Goal: Transaction & Acquisition: Purchase product/service

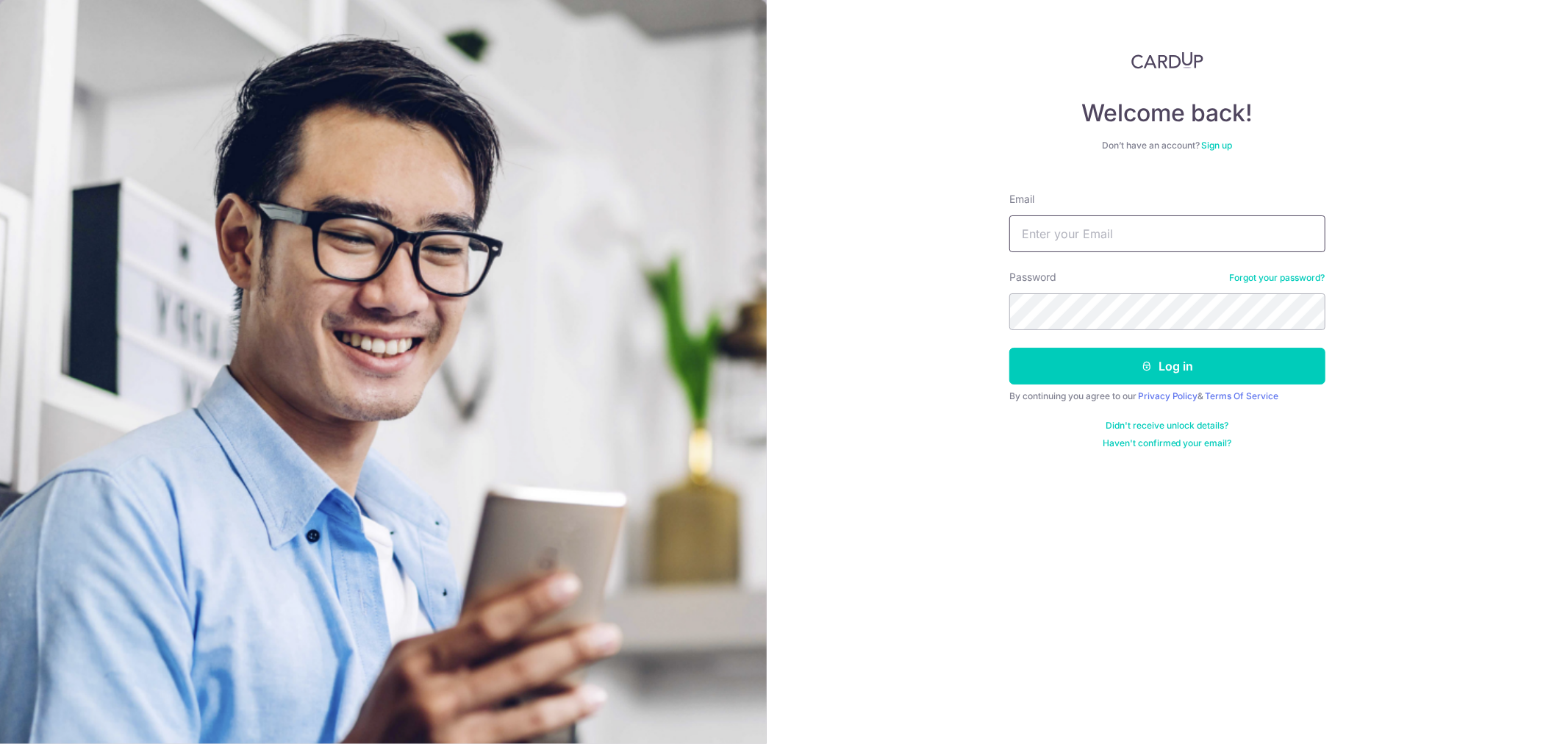
click at [1069, 223] on input "Email" at bounding box center [1168, 234] width 316 height 36
type input "DARRYL.LEONG90@GMAIL.COM"
click at [1010, 348] on button "Log in" at bounding box center [1168, 366] width 316 height 36
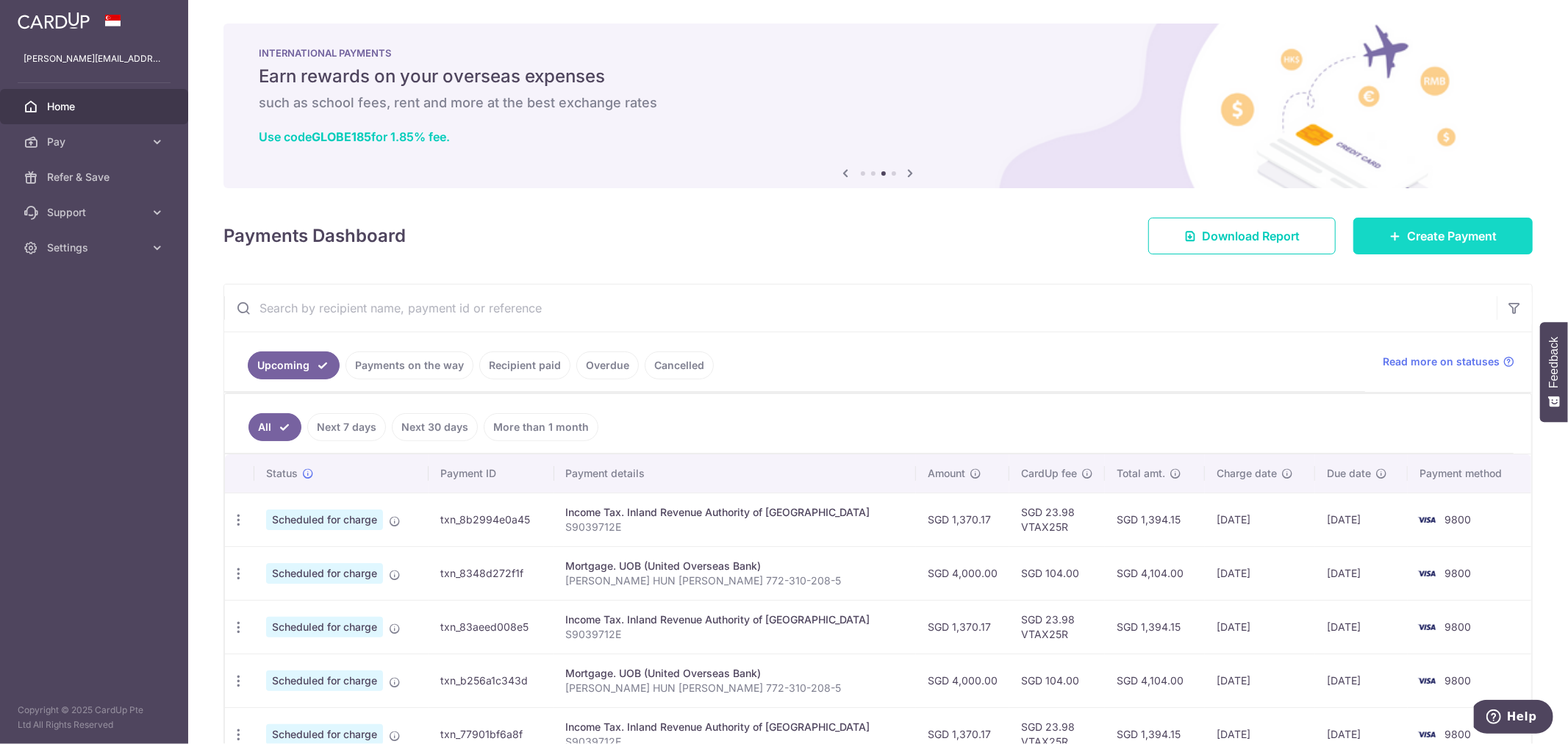
click at [1474, 234] on span "Create Payment" at bounding box center [1452, 235] width 89 height 17
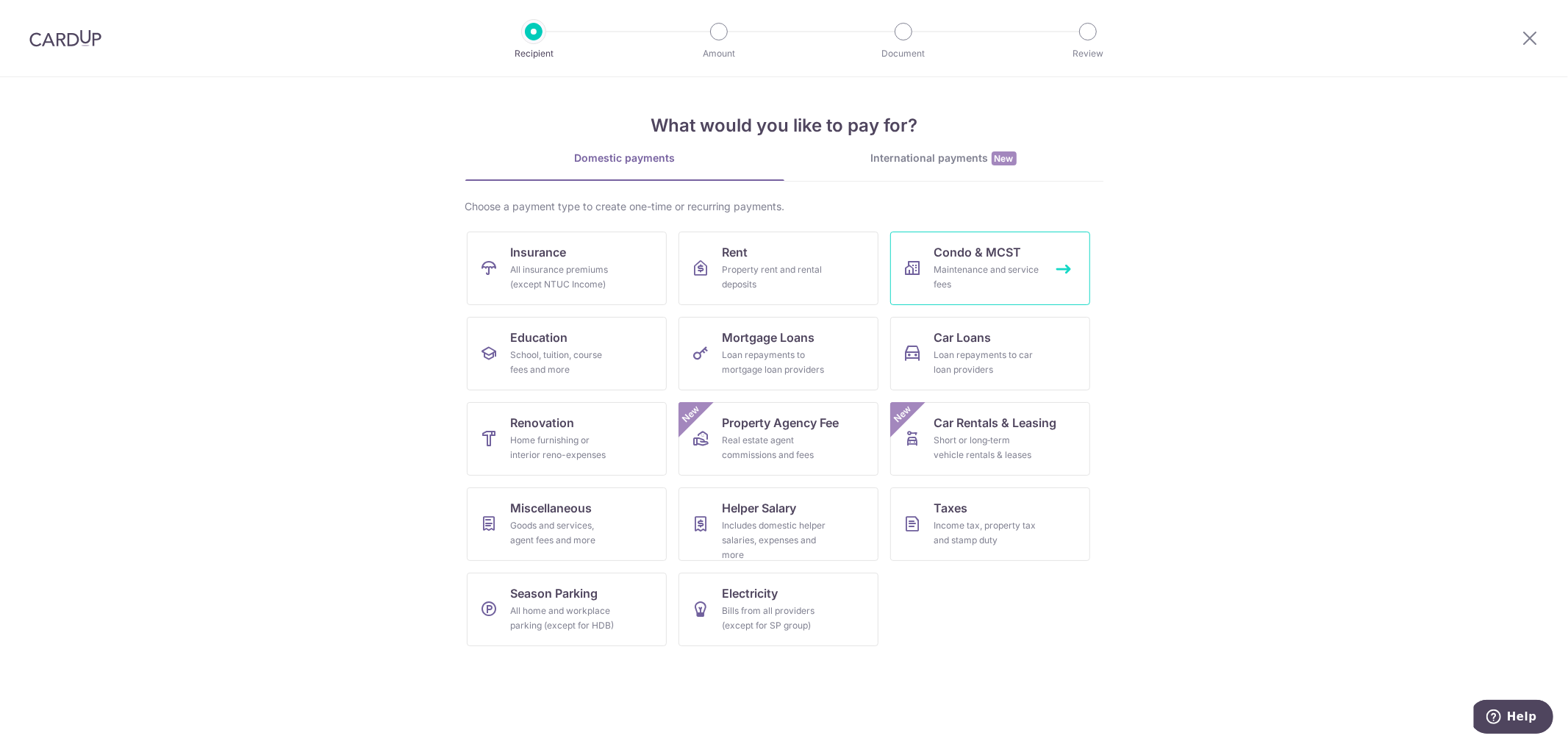
click at [990, 290] on div "Maintenance and service fees" at bounding box center [987, 278] width 106 height 30
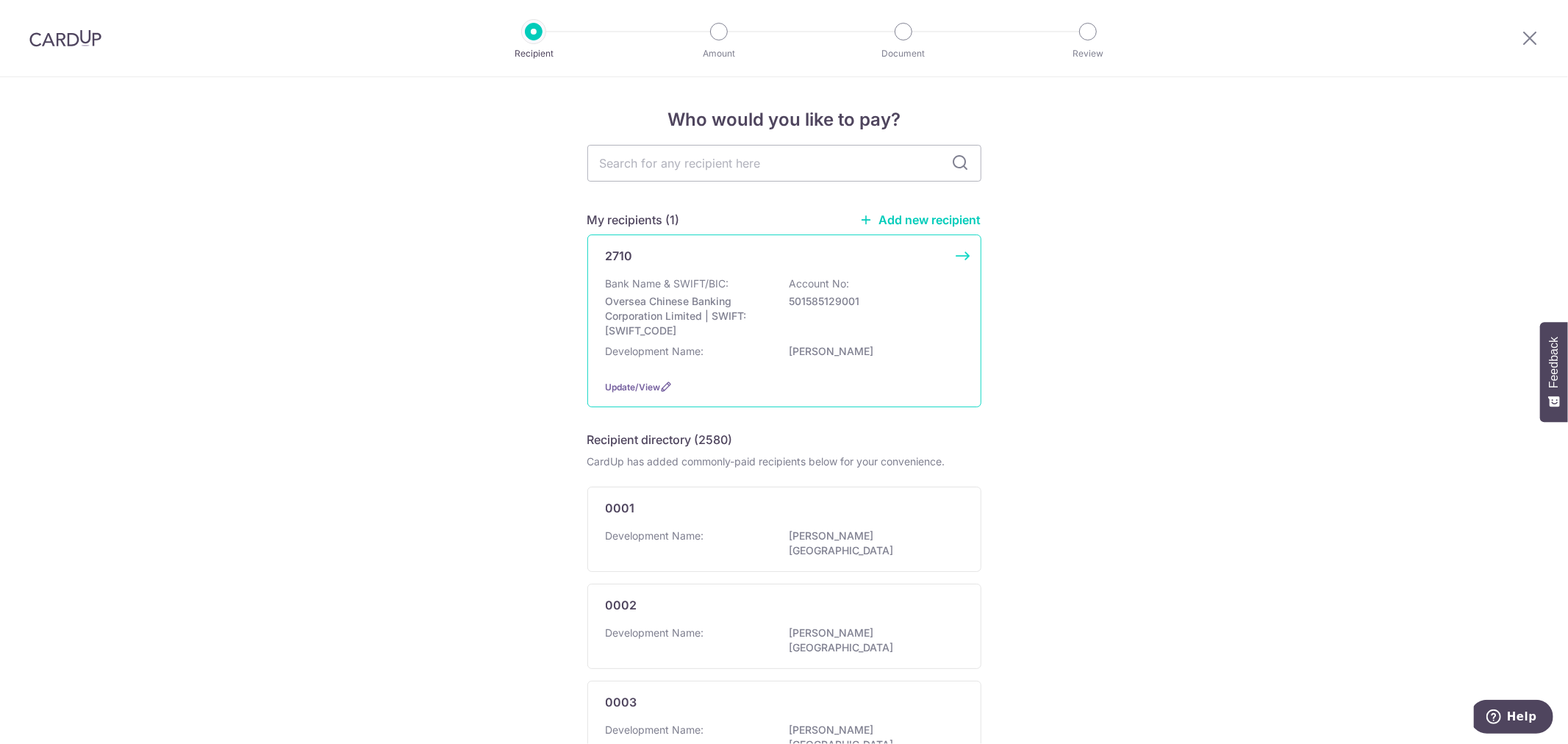
click at [767, 278] on div "Bank Name & SWIFT/BIC: Oversea Chinese Banking Corporation Limited | SWIFT: OCB…" at bounding box center [784, 307] width 357 height 62
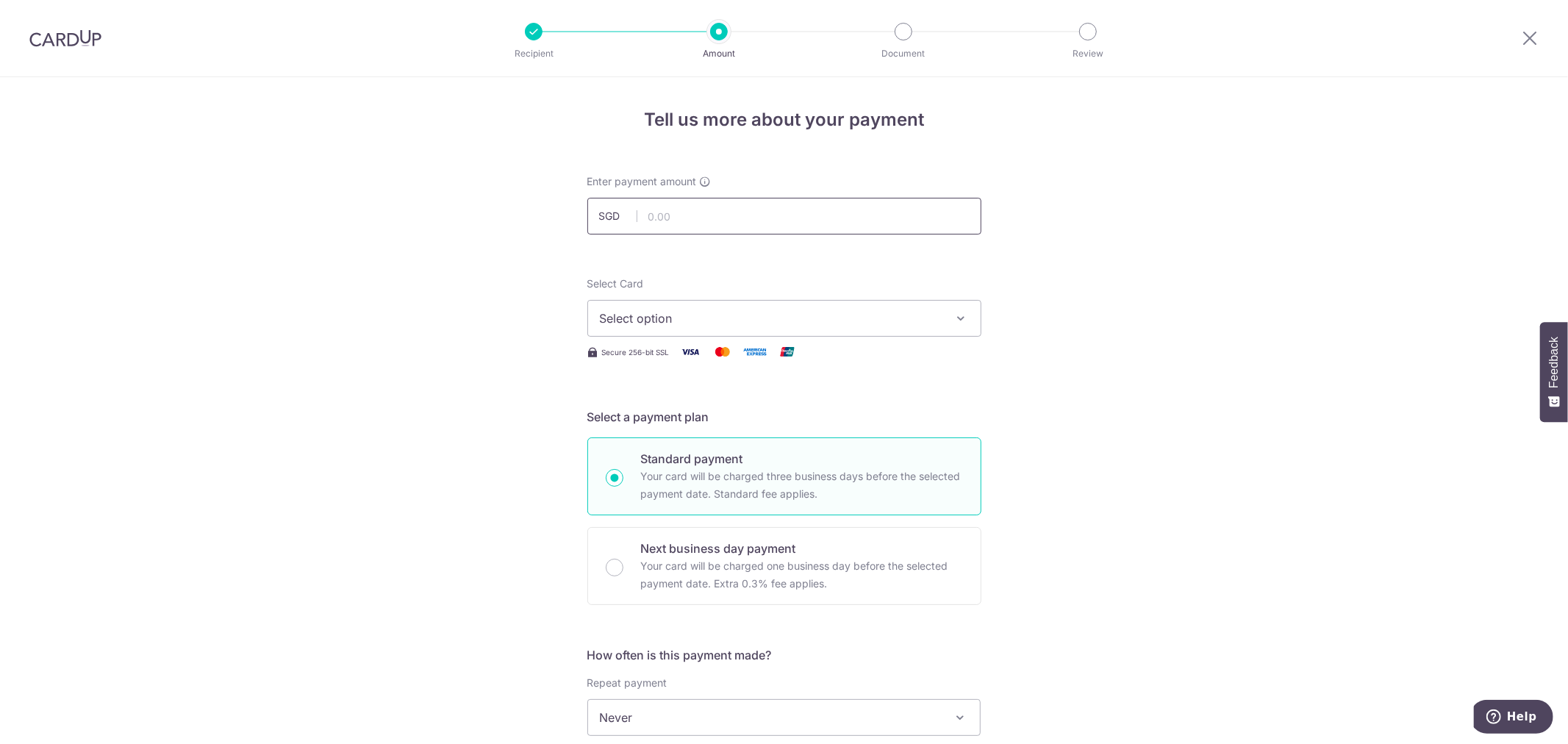
click at [812, 216] on input "text" at bounding box center [784, 216] width 394 height 36
type input "996.00"
click at [962, 258] on form "Enter payment amount SGD 996.00 996.00 Select Card Select option Add credit car…" at bounding box center [784, 756] width 394 height 1164
click at [871, 326] on span "Select option" at bounding box center [771, 318] width 343 height 17
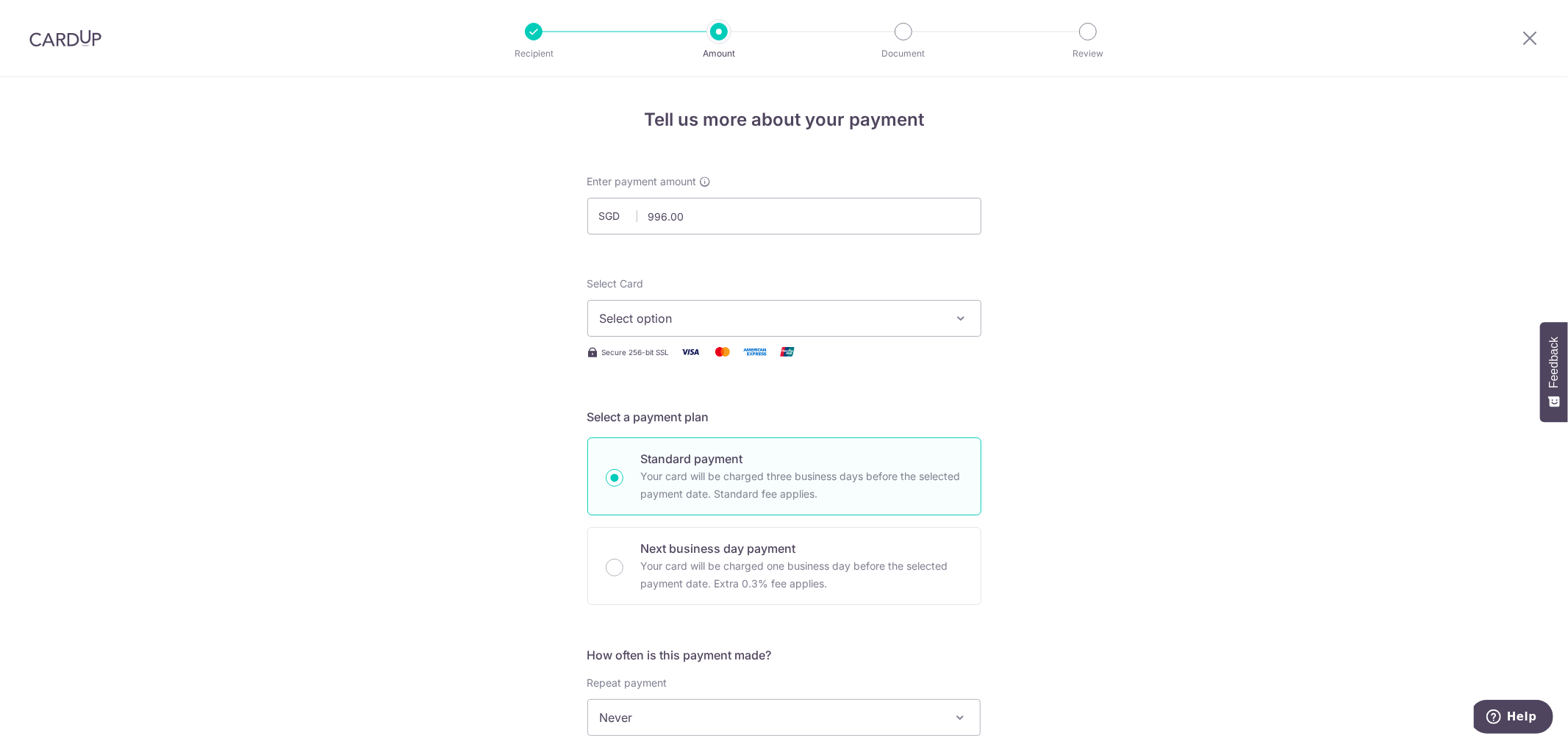
click at [871, 327] on button "Select option" at bounding box center [784, 318] width 394 height 36
click at [738, 420] on span "**** 9800" at bounding box center [784, 423] width 369 height 17
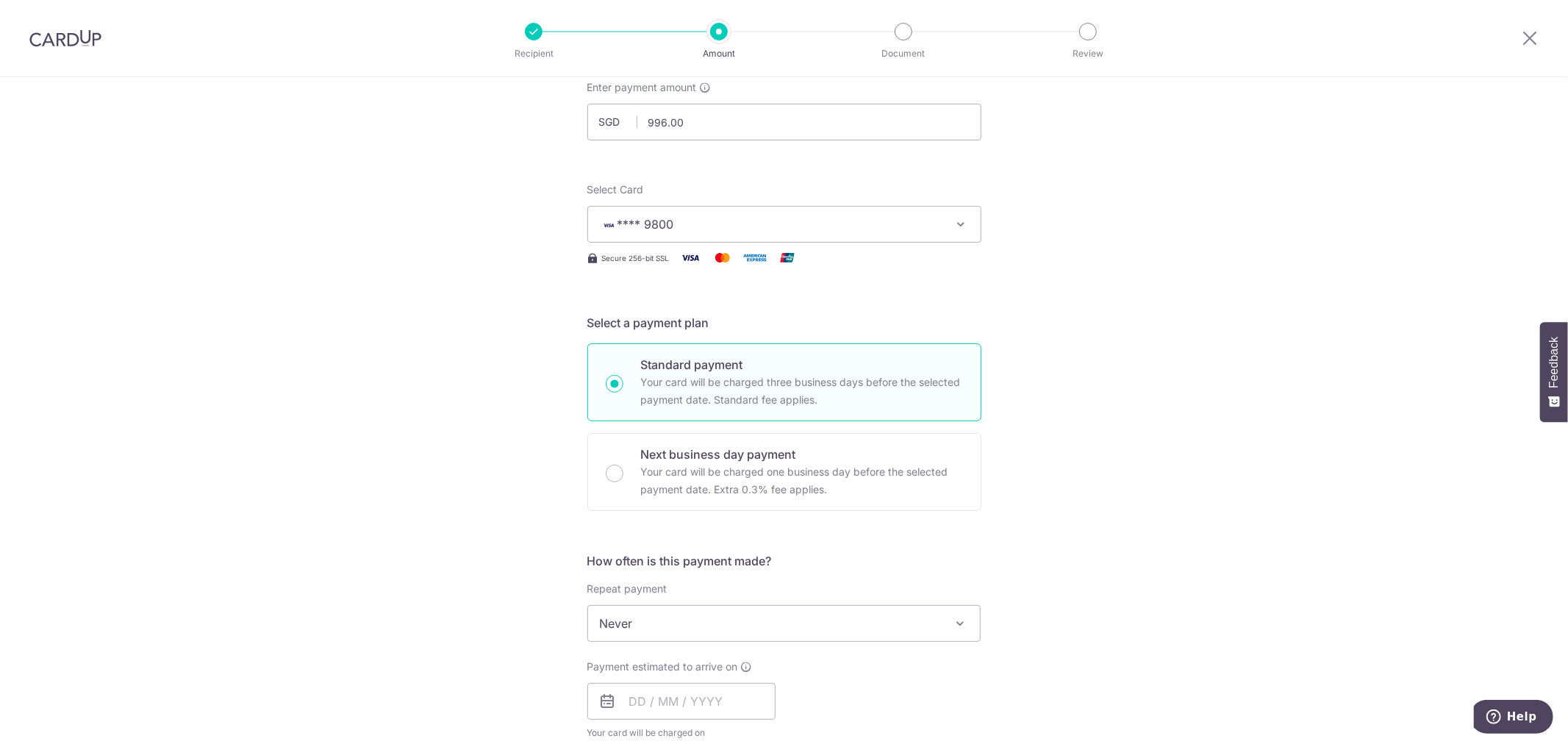
scroll to position [245, 0]
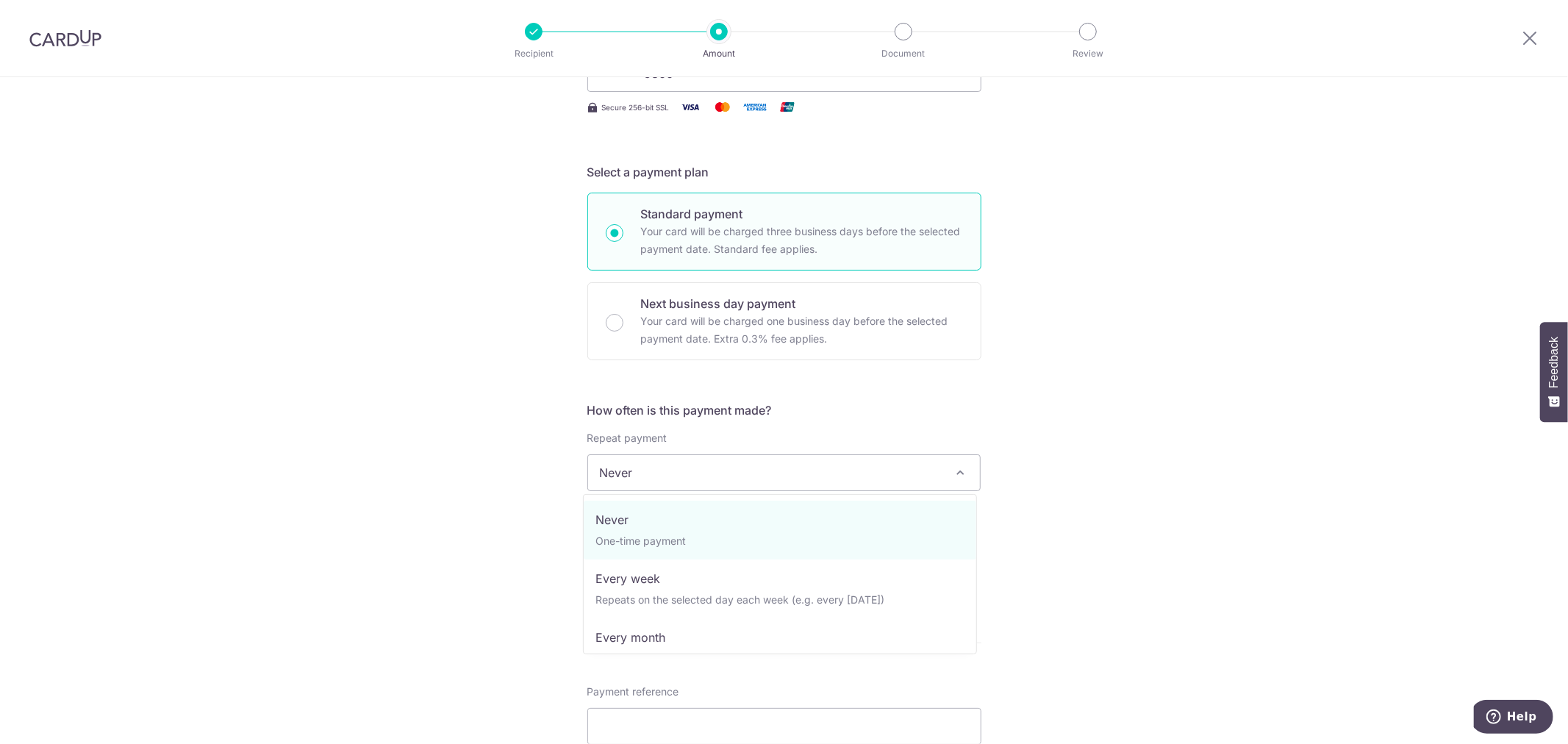
click at [741, 474] on span "Never" at bounding box center [784, 472] width 393 height 36
click at [692, 542] on input "text" at bounding box center [681, 551] width 188 height 36
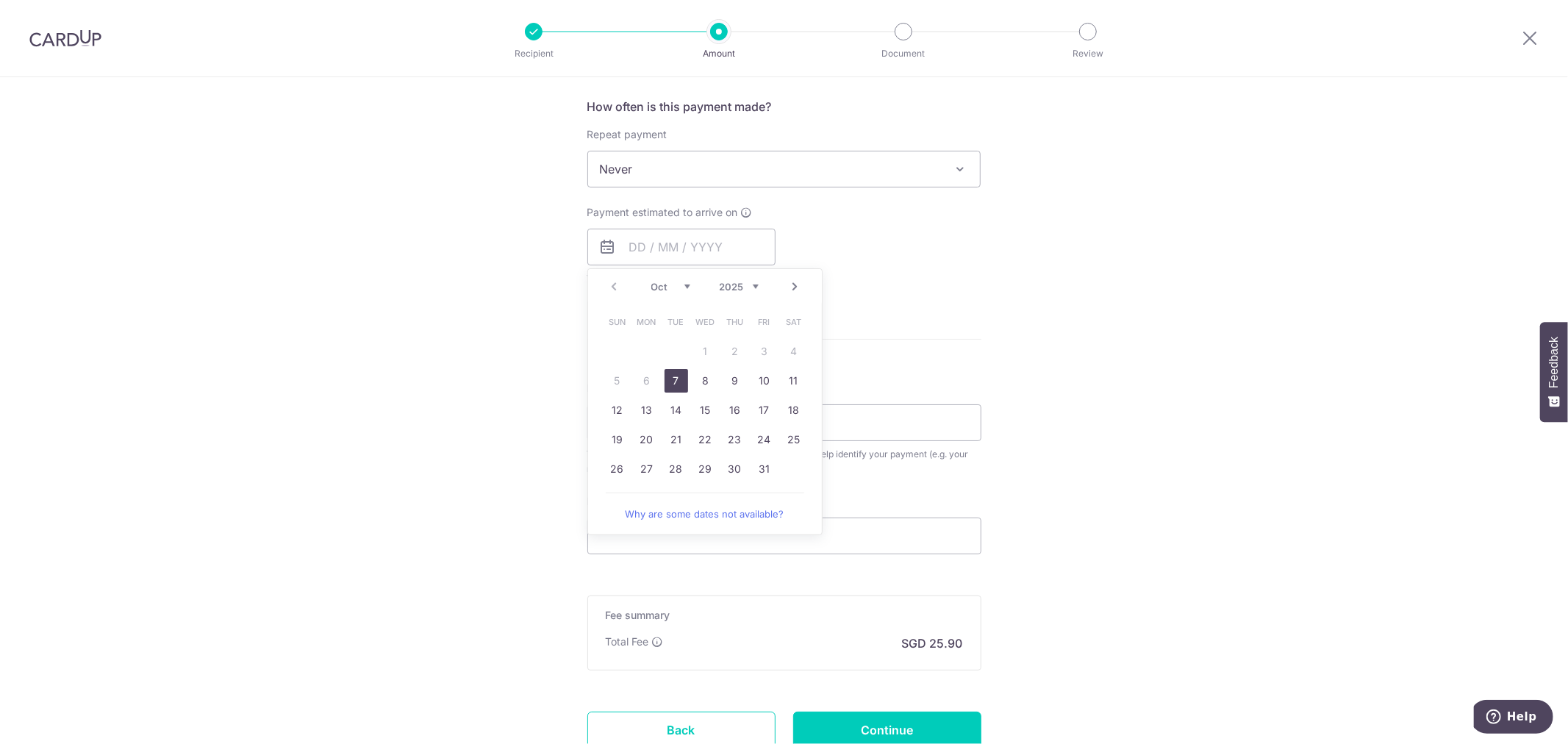
scroll to position [664, 0]
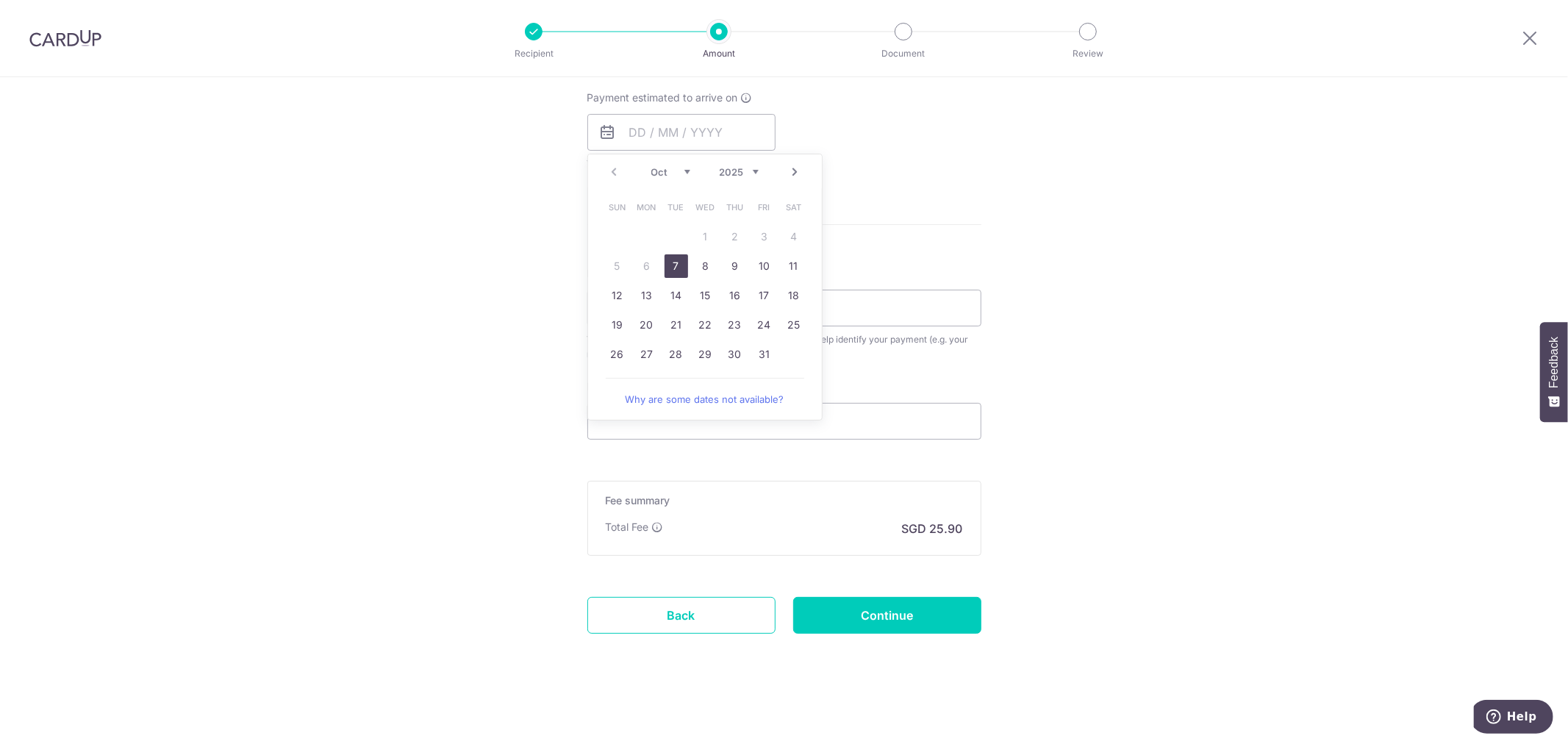
click at [514, 416] on div "Tell us more about your payment Enter payment amount SGD 996.00 996.00 Select C…" at bounding box center [784, 80] width 1568 height 1331
click at [728, 299] on input "Payment reference" at bounding box center [784, 308] width 394 height 36
click at [618, 424] on input "Promo or referral code (optional)" at bounding box center [784, 421] width 394 height 36
paste input "3HOME25R"
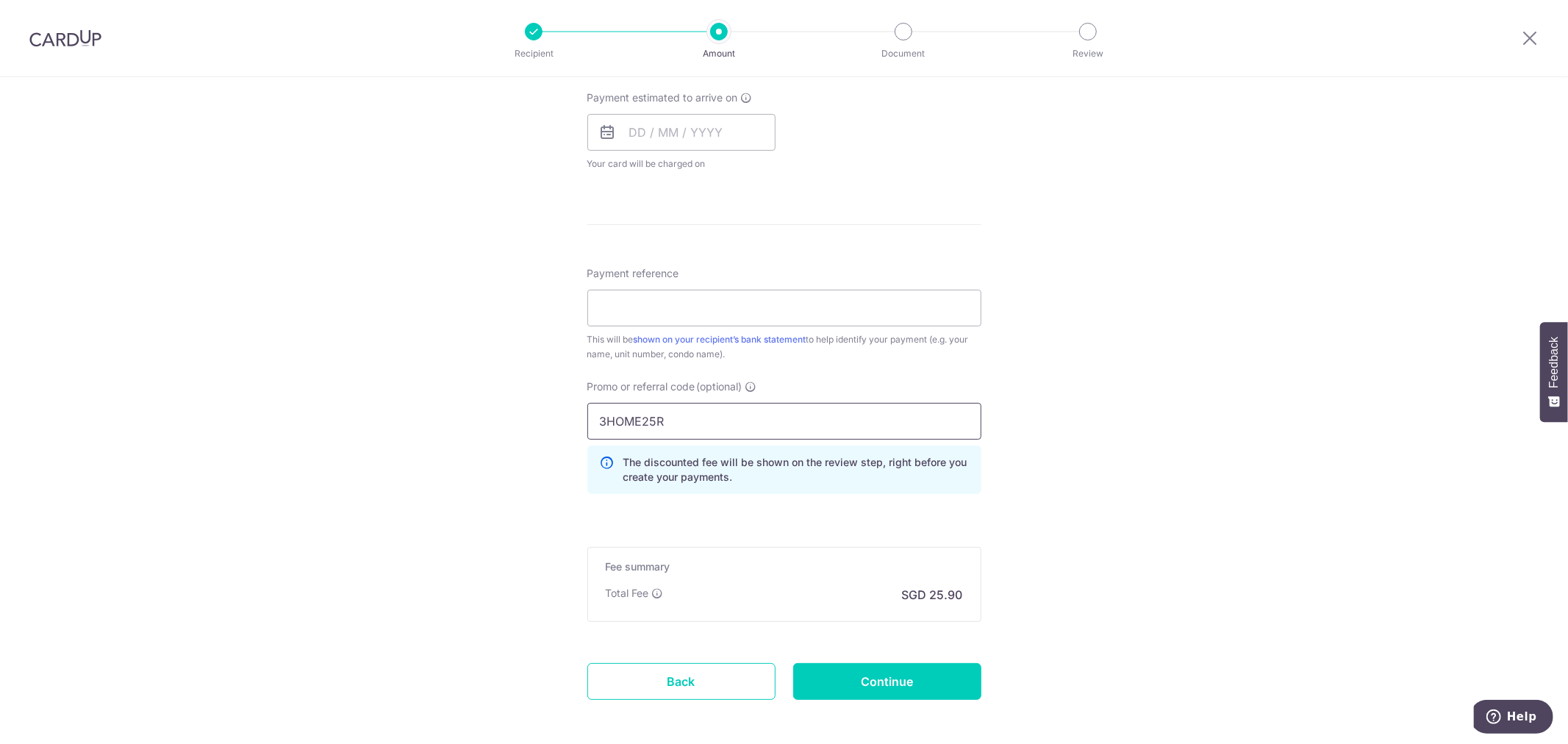
type input "3HOME25R"
click at [860, 328] on div "Payment reference This will be shown on your recipient’s bank statement to help…" at bounding box center [784, 313] width 394 height 95
click at [807, 290] on input "Payment reference" at bounding box center [784, 308] width 394 height 36
click at [840, 278] on div "Payment reference This will be shown on your recipient’s bank statement to help…" at bounding box center [784, 313] width 394 height 95
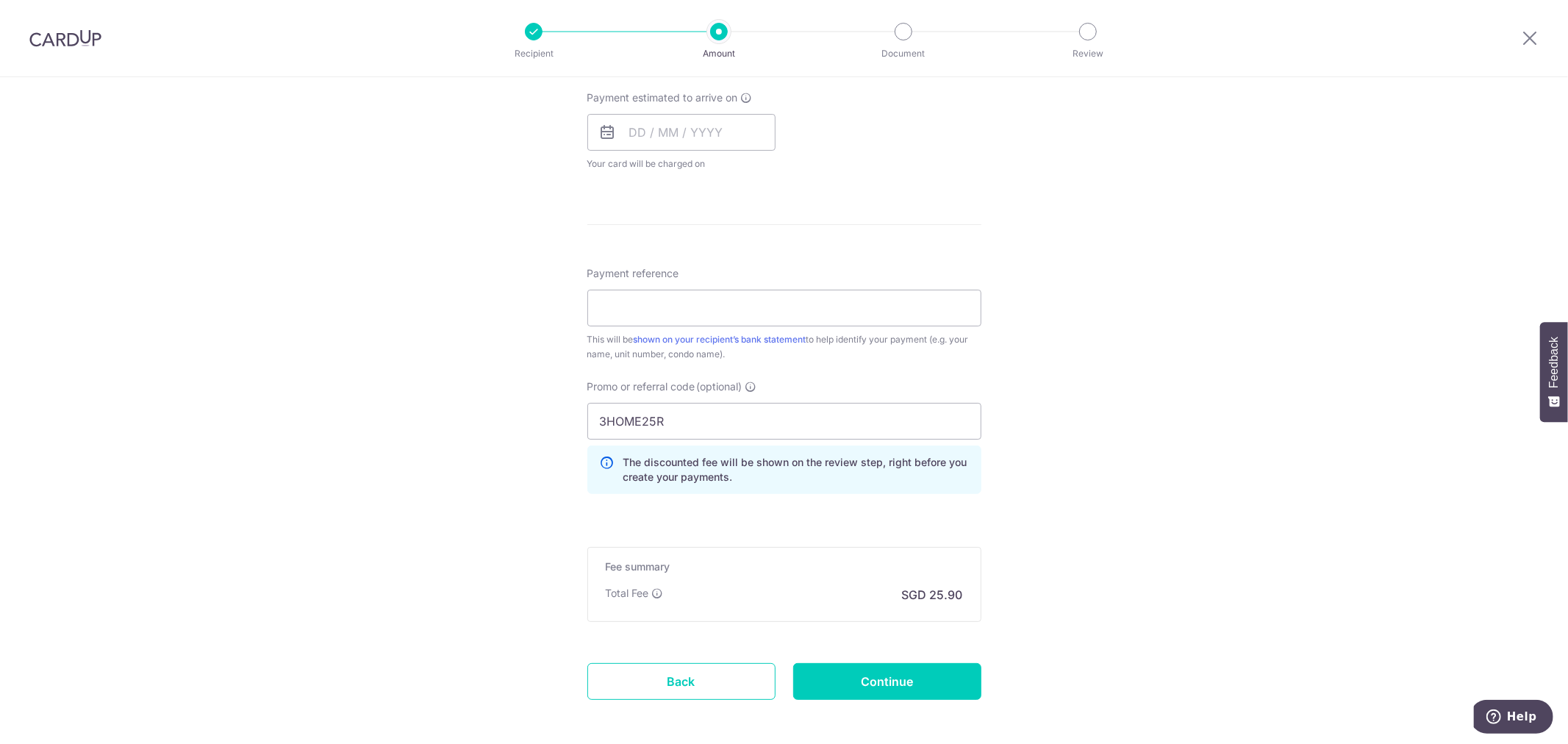
scroll to position [336, 0]
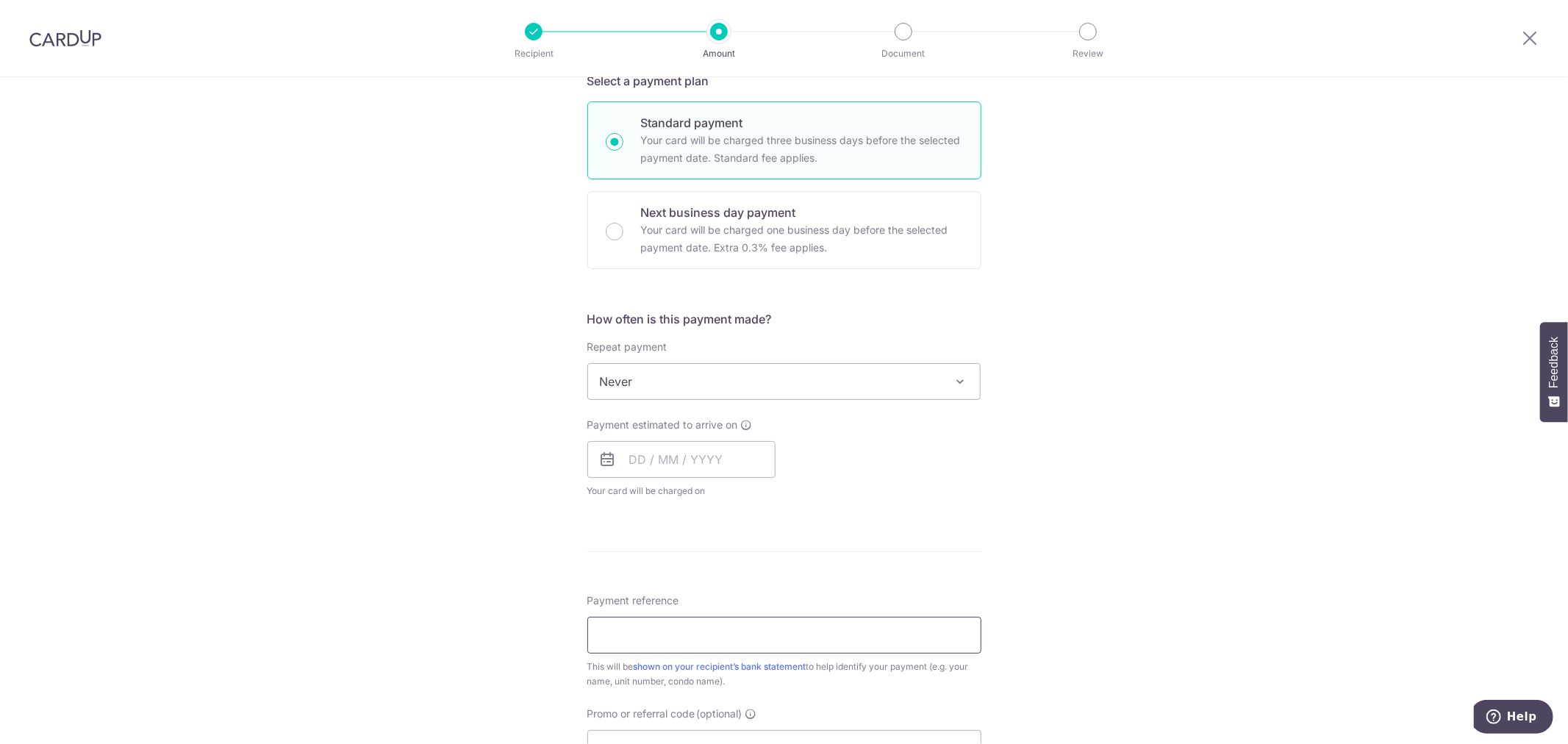
click at [788, 641] on input "Payment reference" at bounding box center [784, 635] width 394 height 36
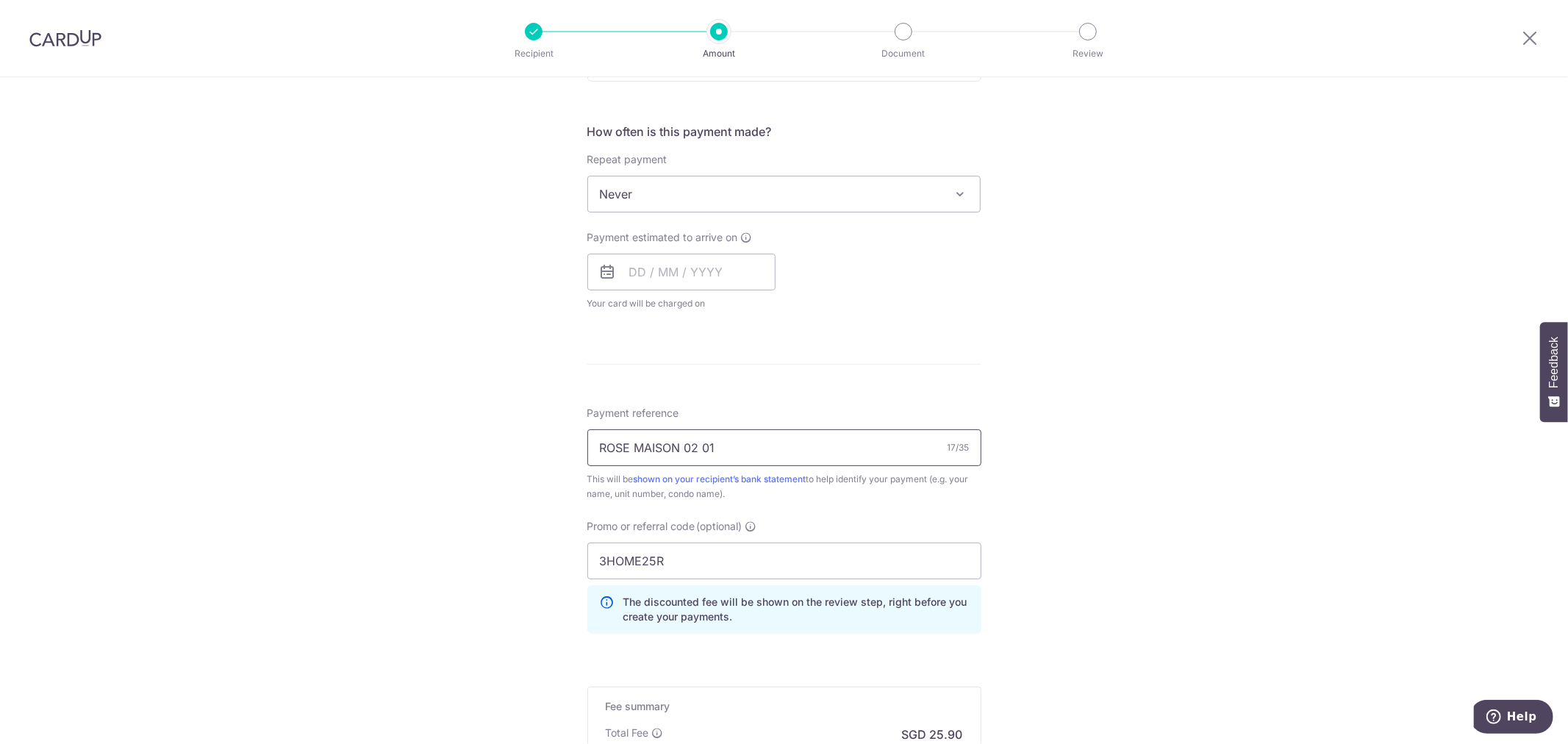
scroll to position [729, 0]
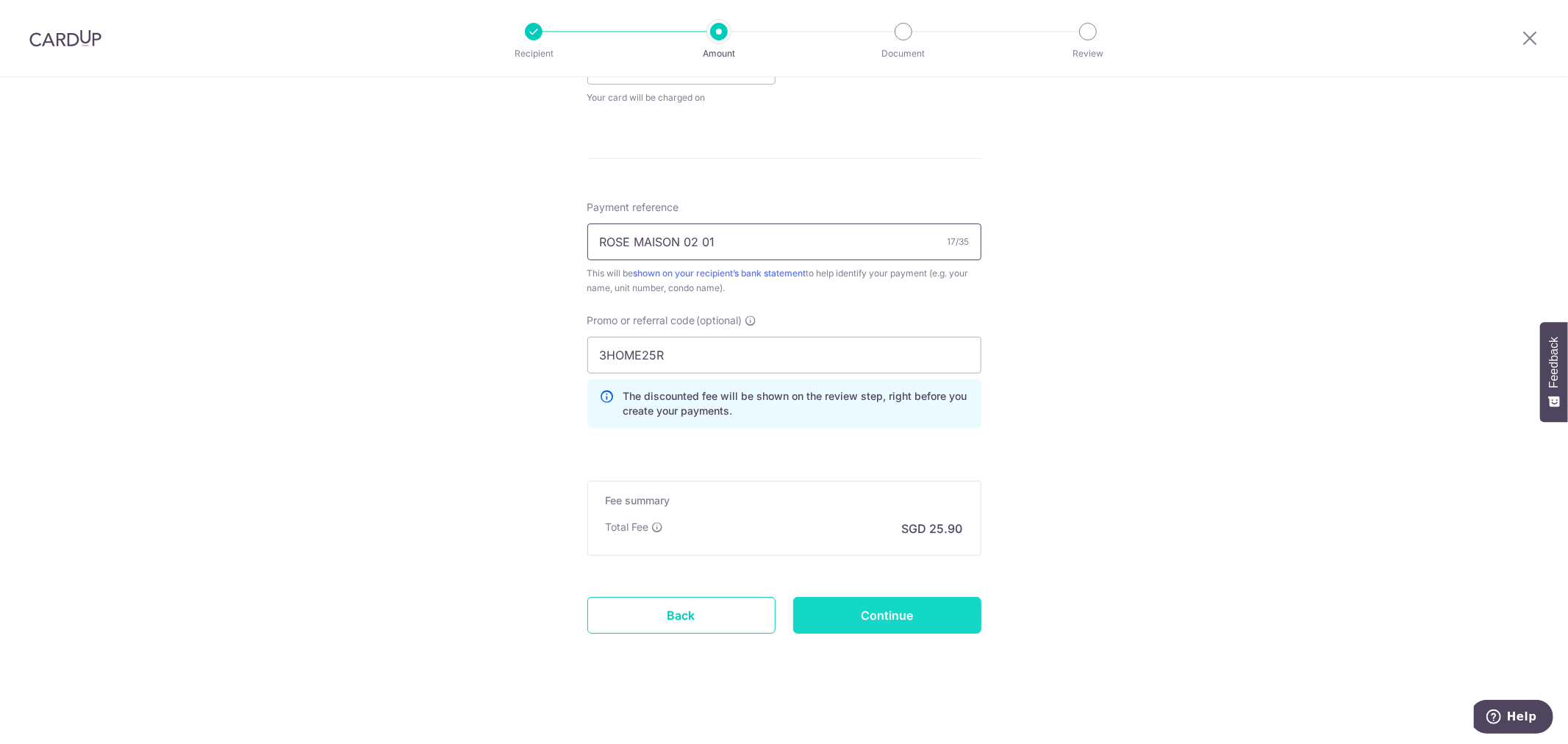
type input "ROSE MAISON 02 01"
click at [885, 616] on input "Continue" at bounding box center [887, 616] width 188 height 36
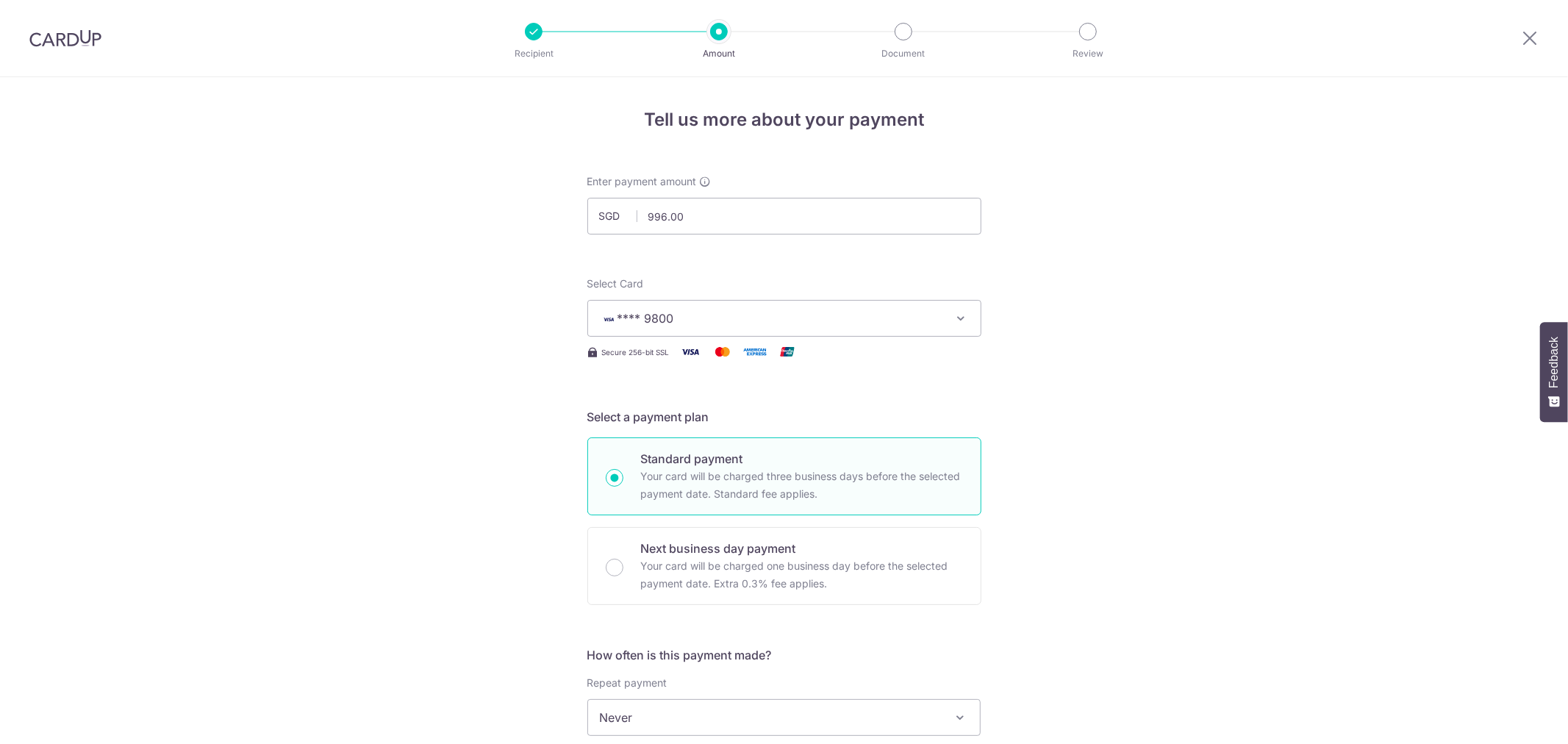
scroll to position [252, 0]
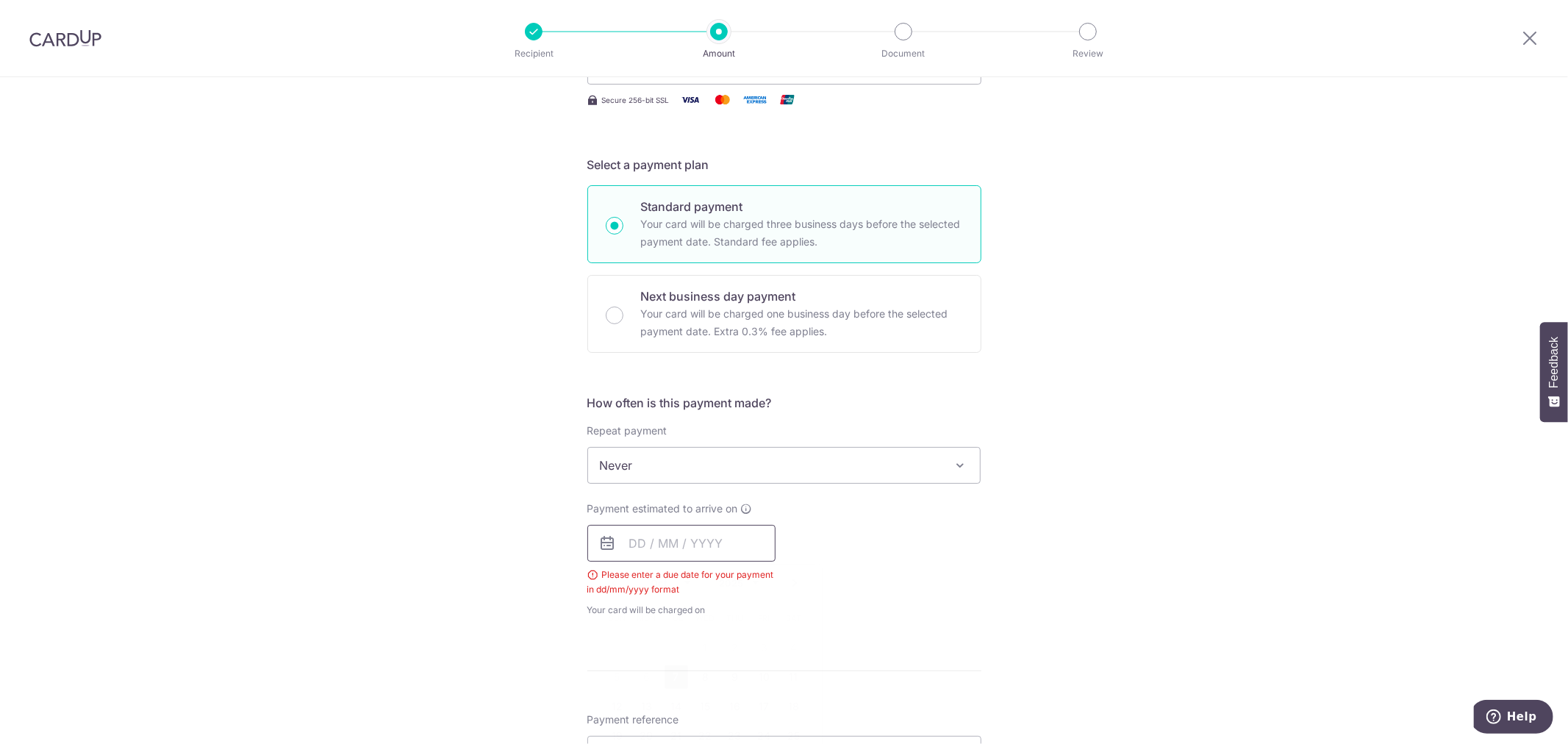
click at [721, 544] on input "text" at bounding box center [681, 544] width 188 height 36
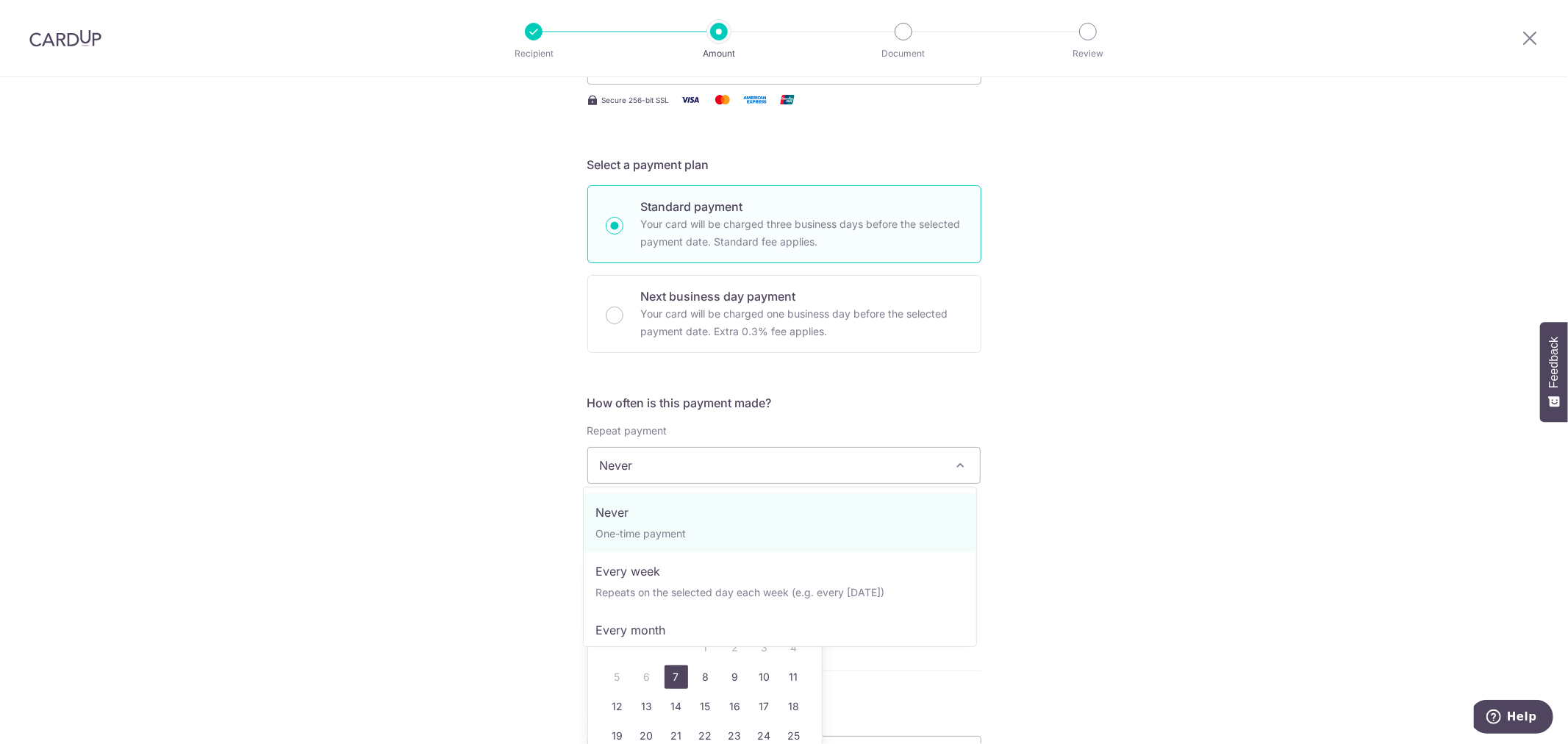
click at [722, 468] on span "Never" at bounding box center [784, 466] width 393 height 36
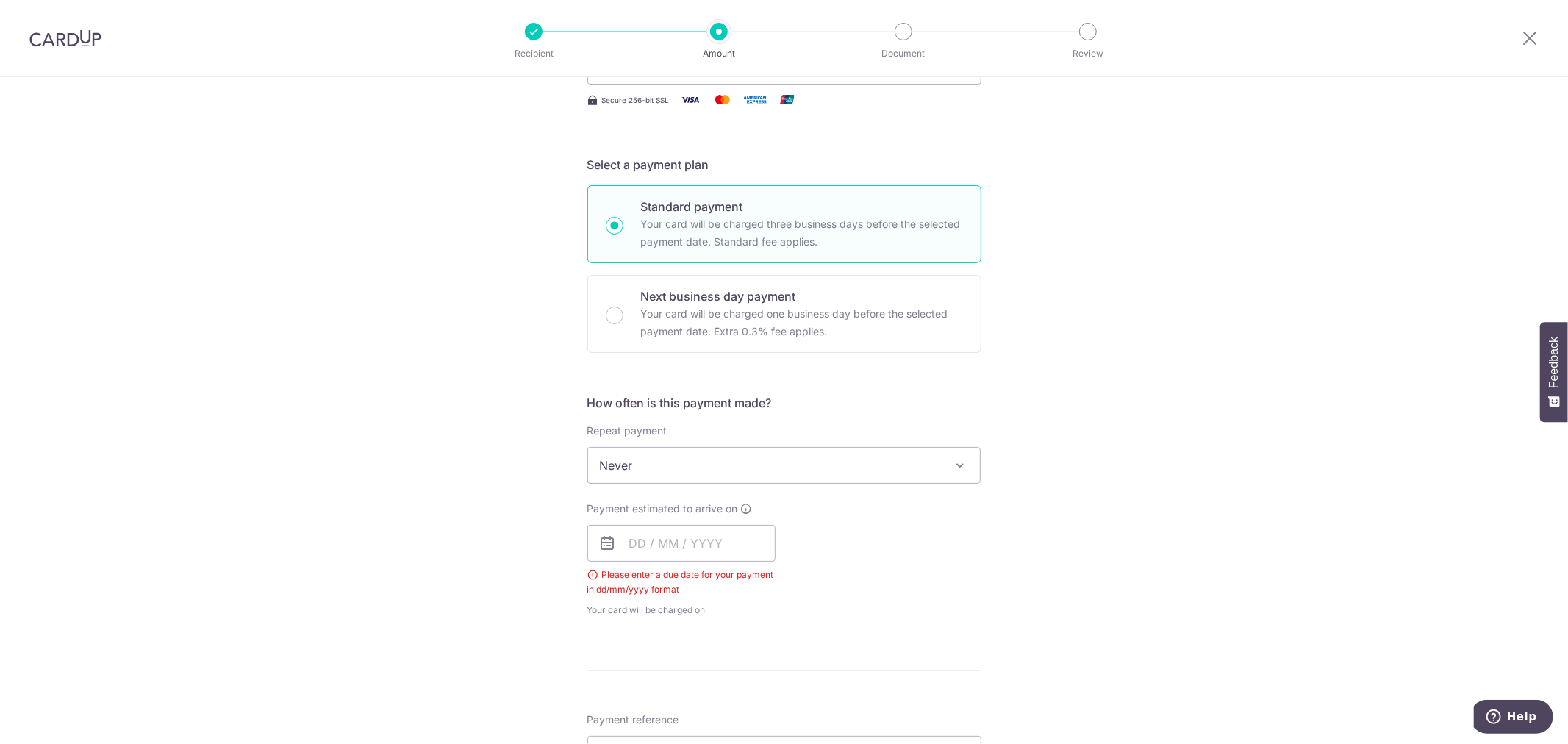
click at [716, 481] on span "Never" at bounding box center [784, 466] width 393 height 36
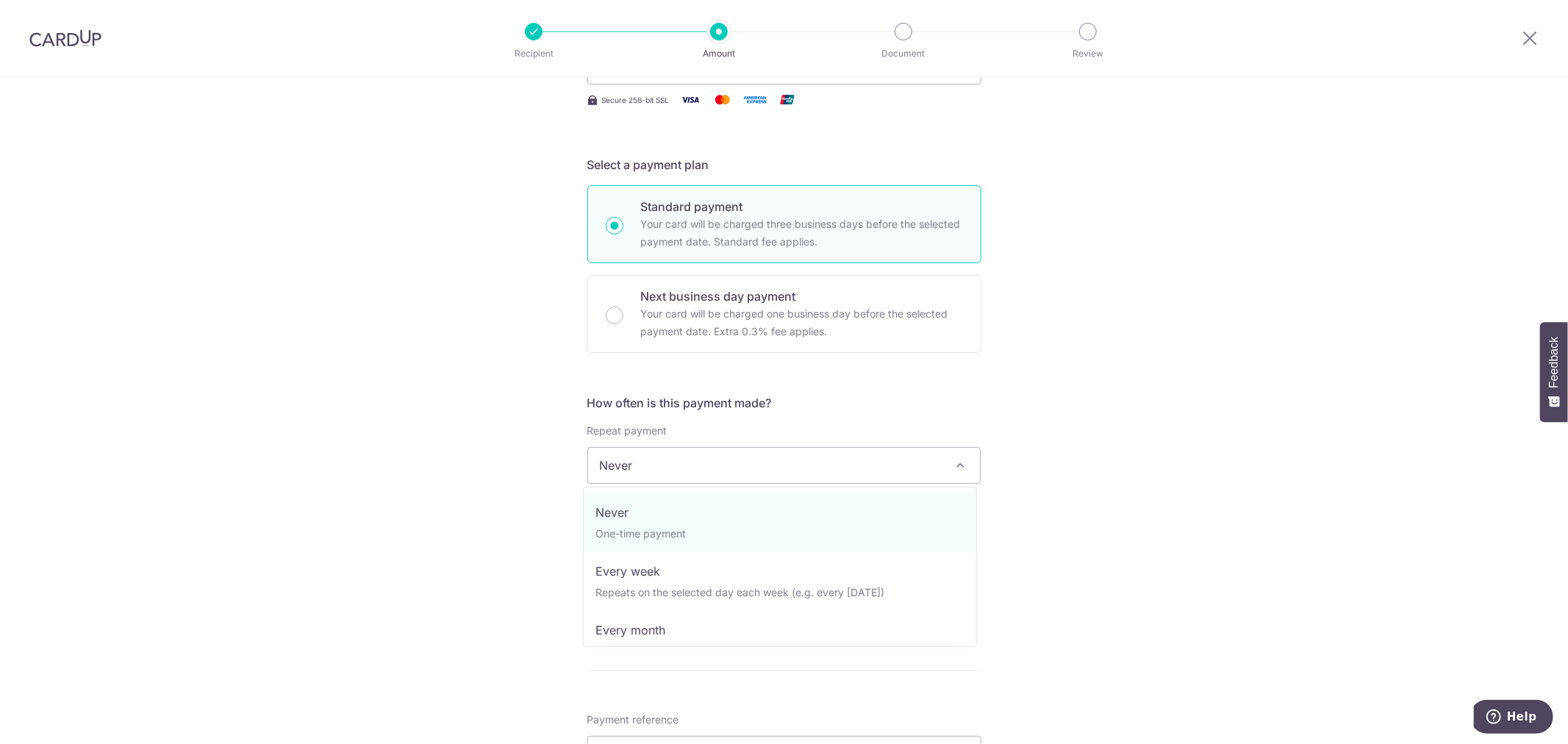
scroll to position [147, 0]
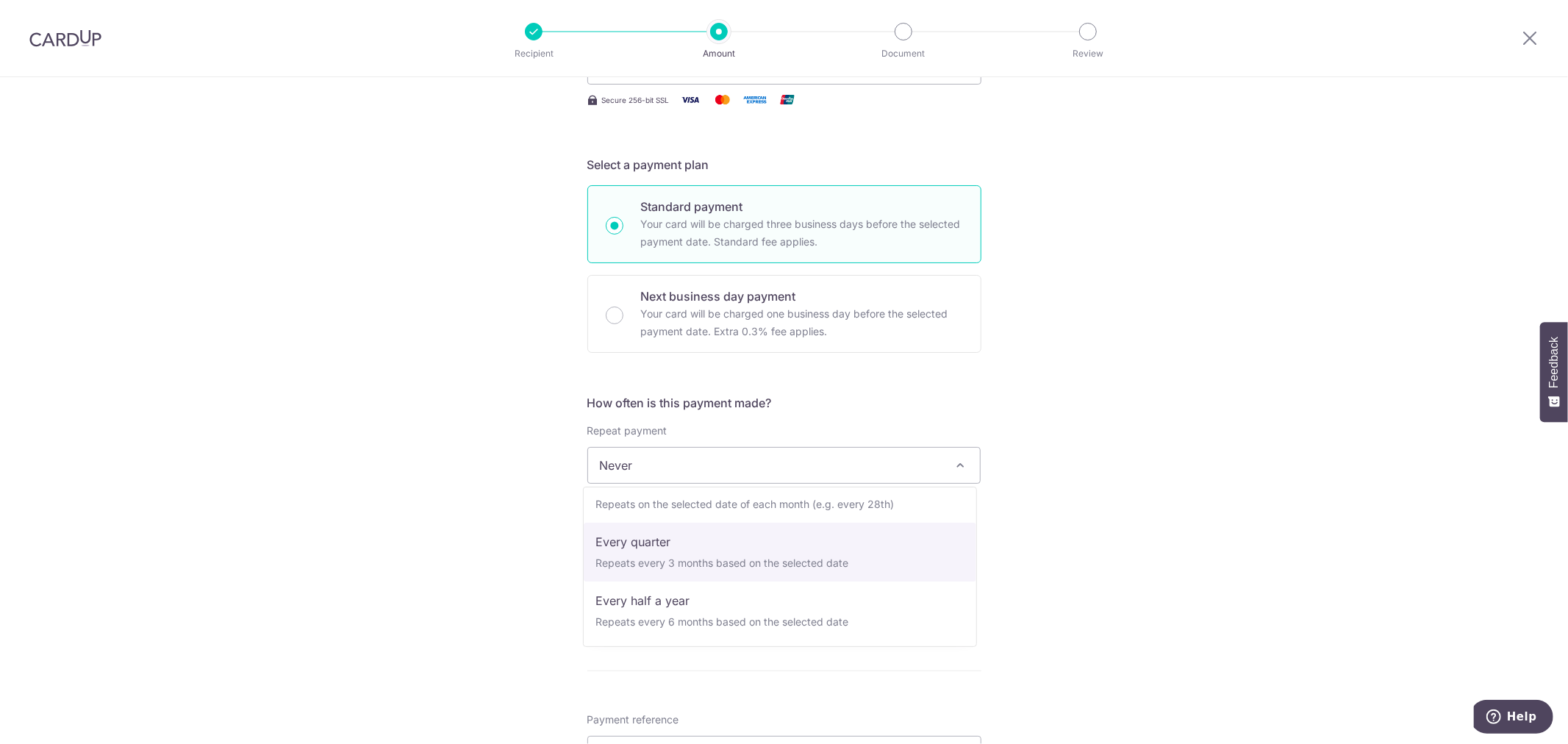
select select "4"
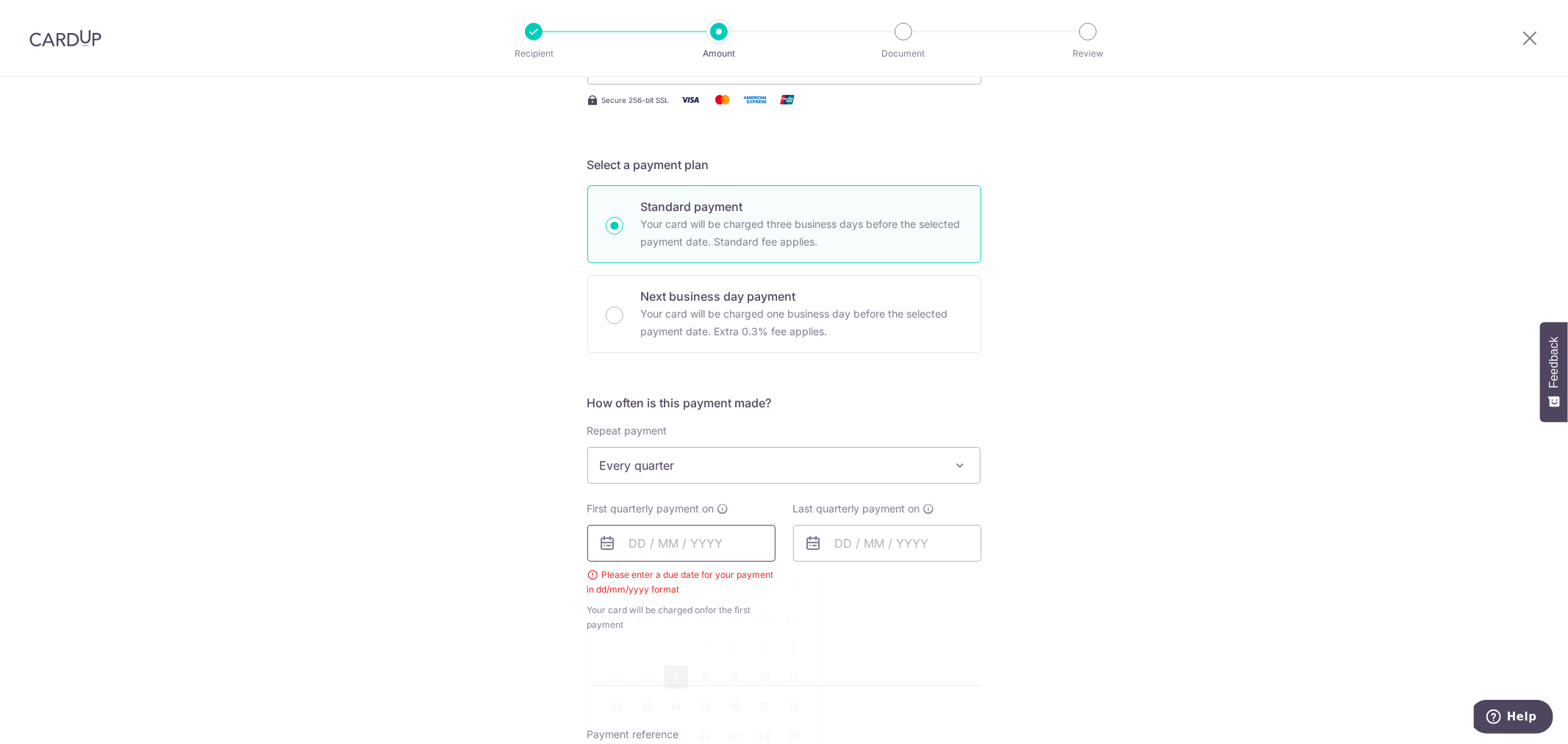
click at [663, 539] on input "text" at bounding box center [681, 544] width 188 height 36
click at [673, 678] on link "7" at bounding box center [676, 677] width 23 height 23
type input "07/10/2025"
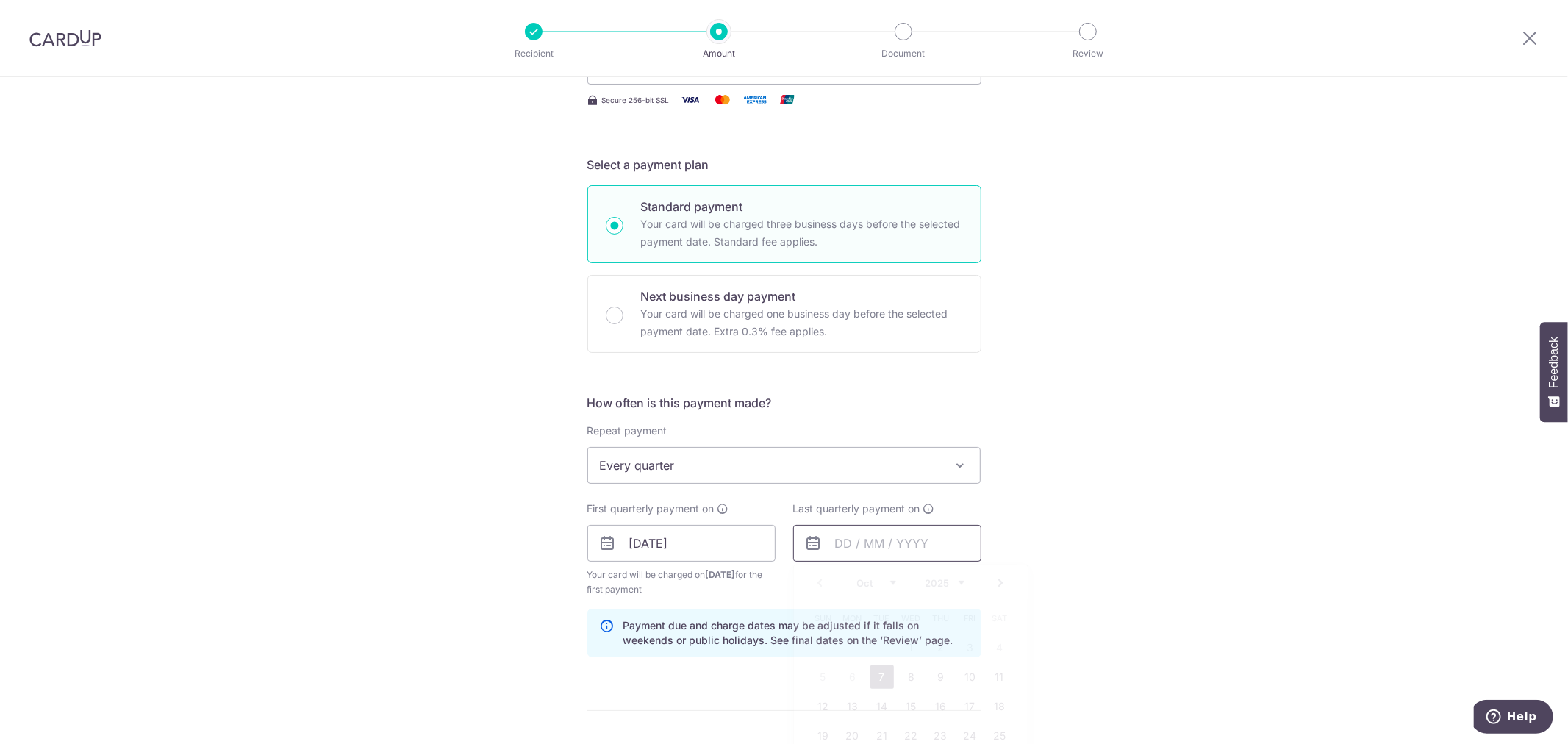
click at [865, 558] on input "text" at bounding box center [887, 544] width 188 height 36
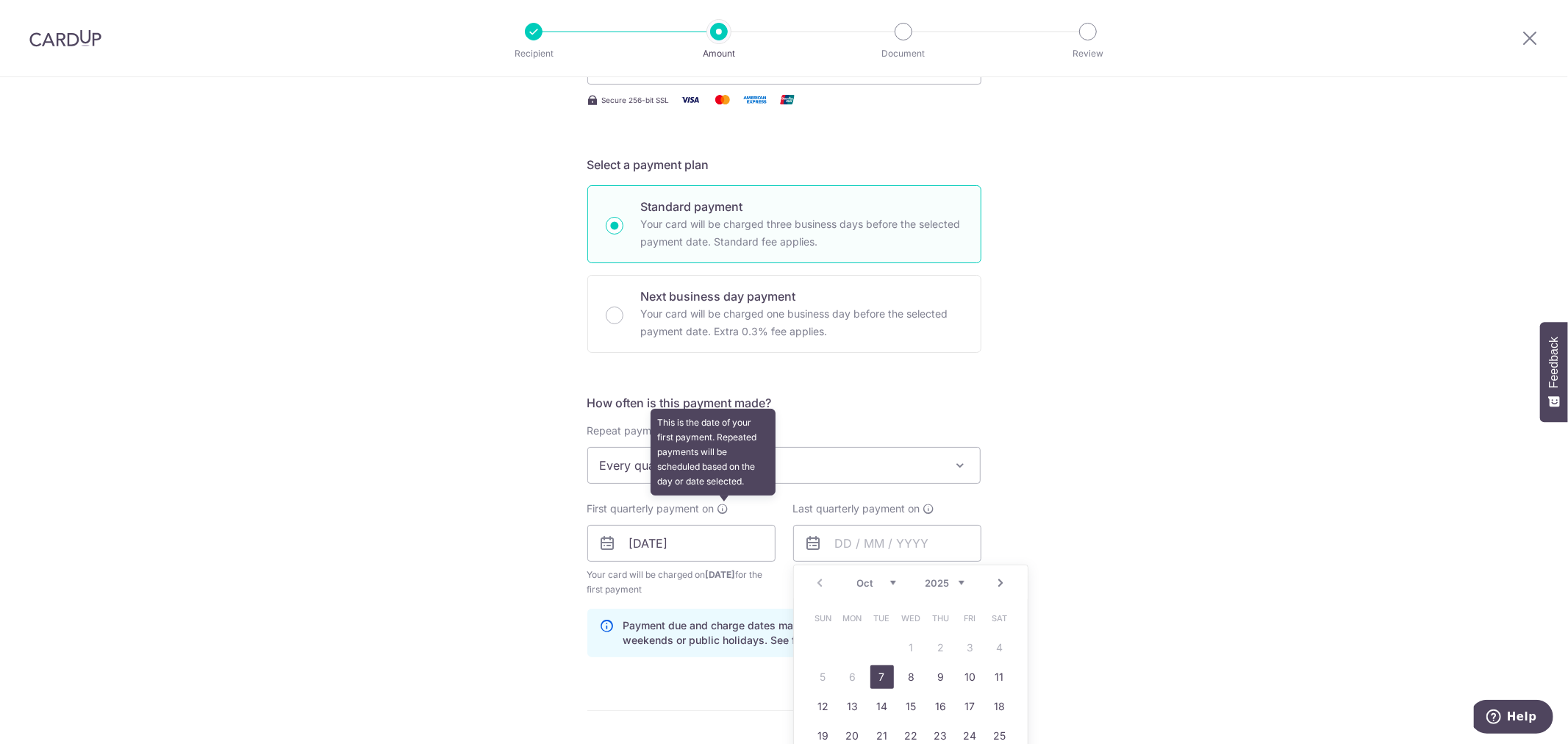
click at [755, 471] on span "Every quarter" at bounding box center [784, 466] width 393 height 36
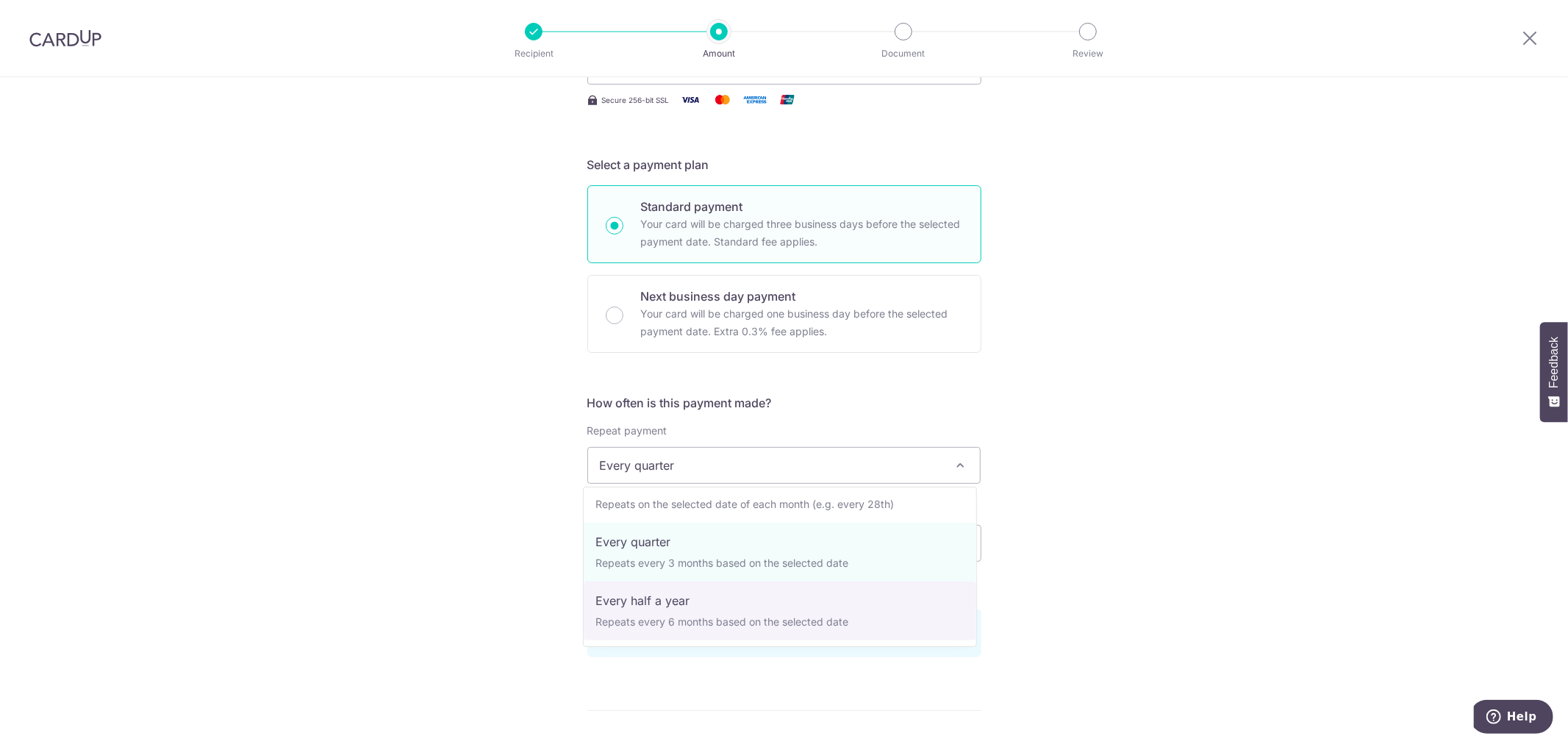
scroll to position [0, 0]
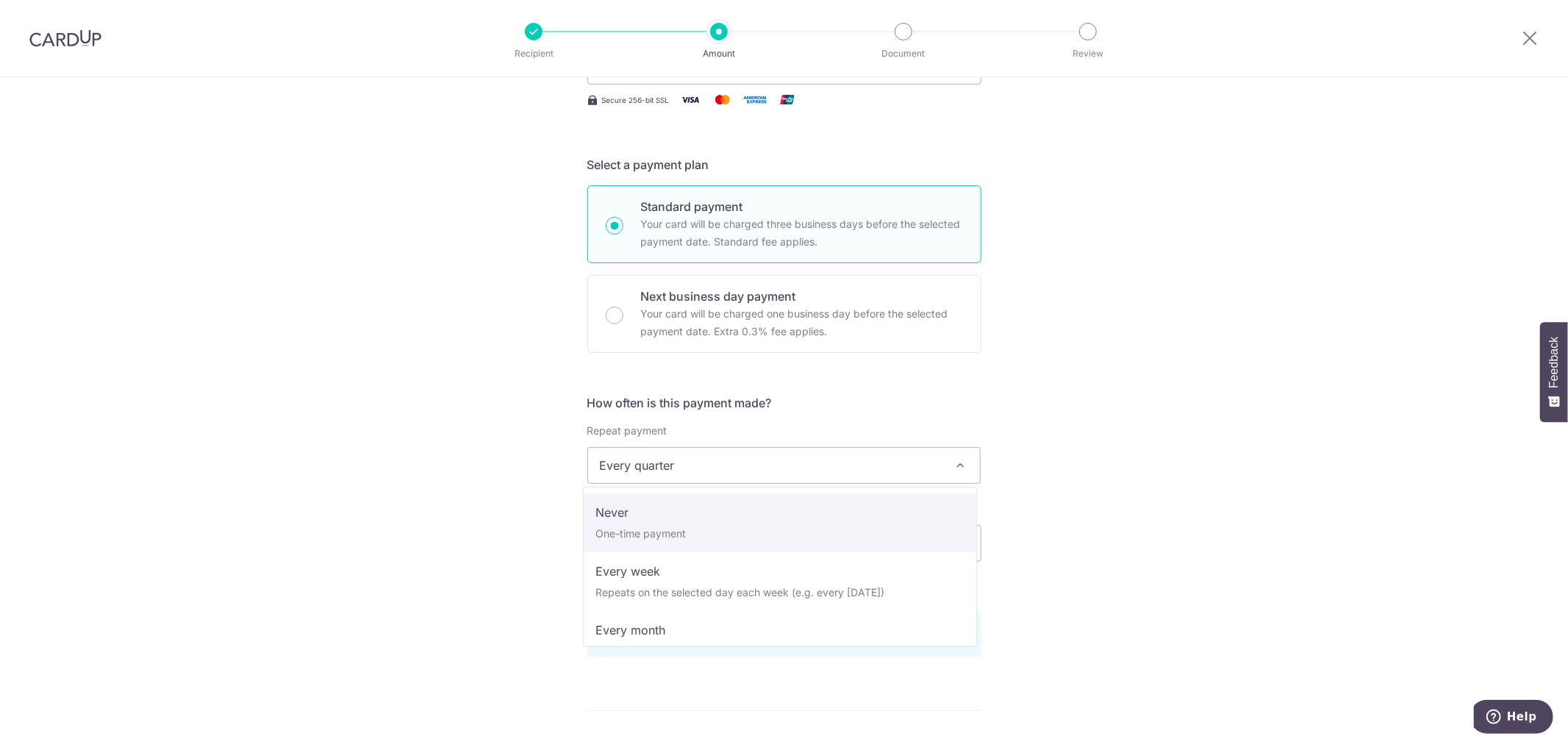
select select "1"
click at [718, 530] on input "[DATE]" at bounding box center [681, 544] width 188 height 36
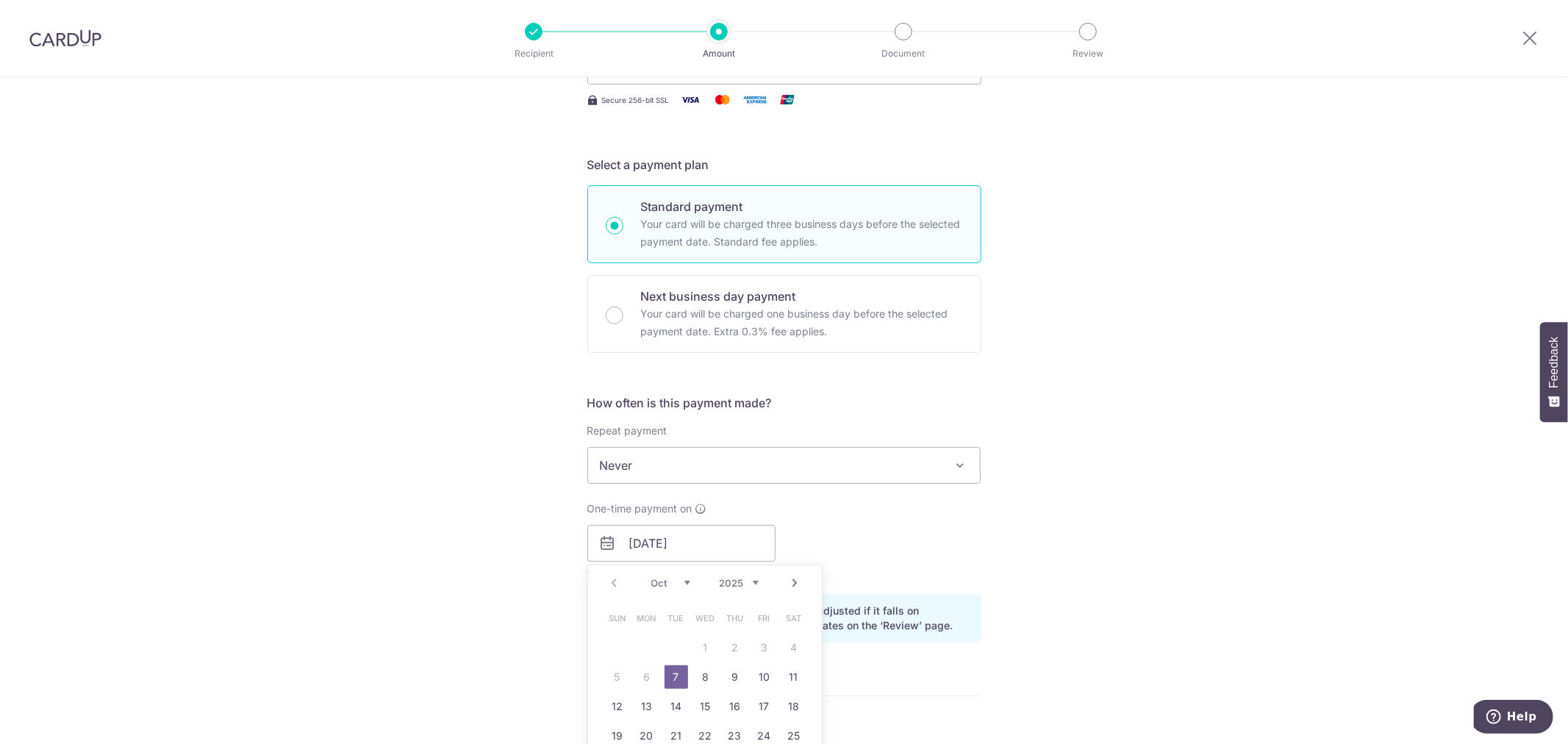
click at [488, 503] on div "Tell us more about your payment Enter payment amount SGD 996.00 996.00 Select C…" at bounding box center [784, 553] width 1568 height 1457
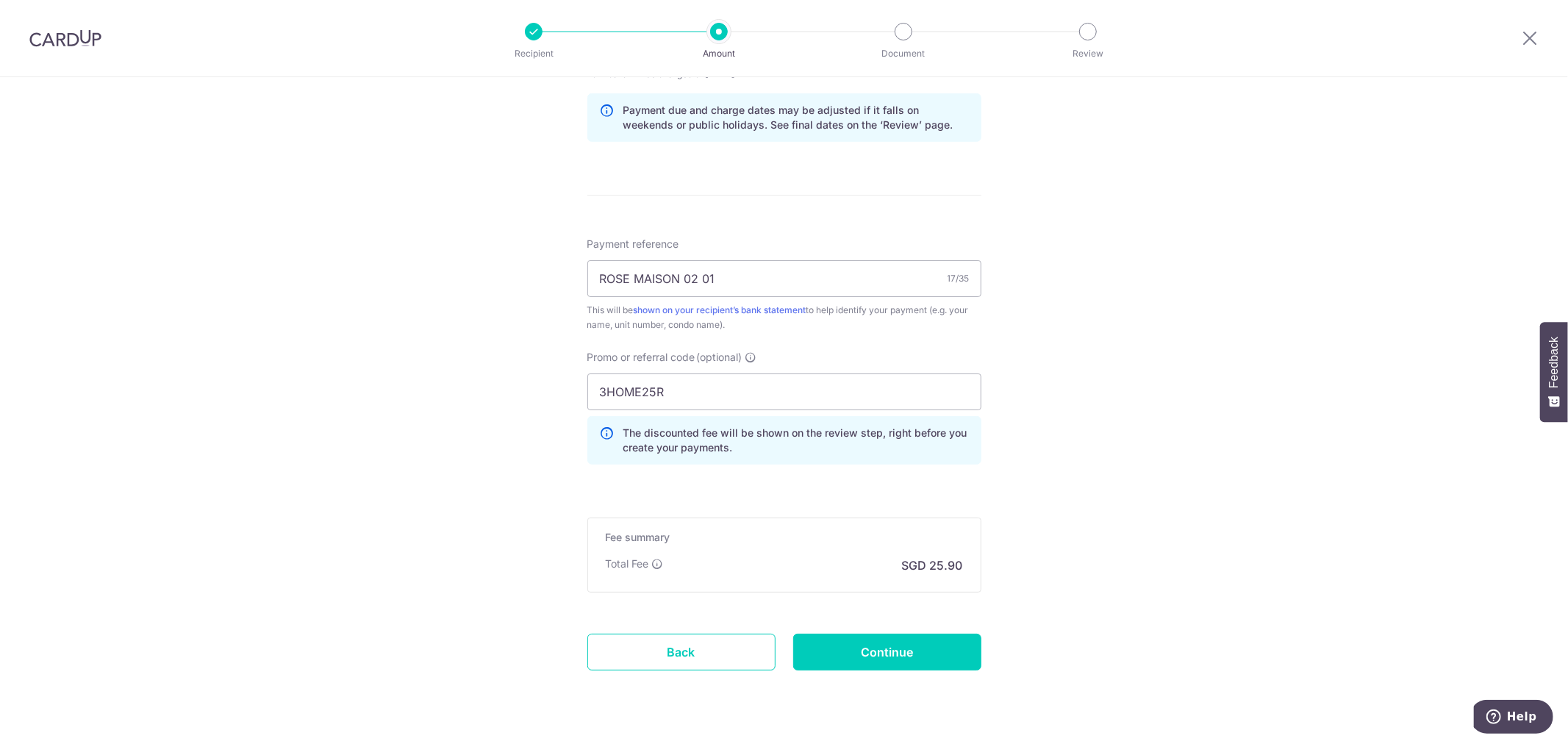
scroll to position [790, 0]
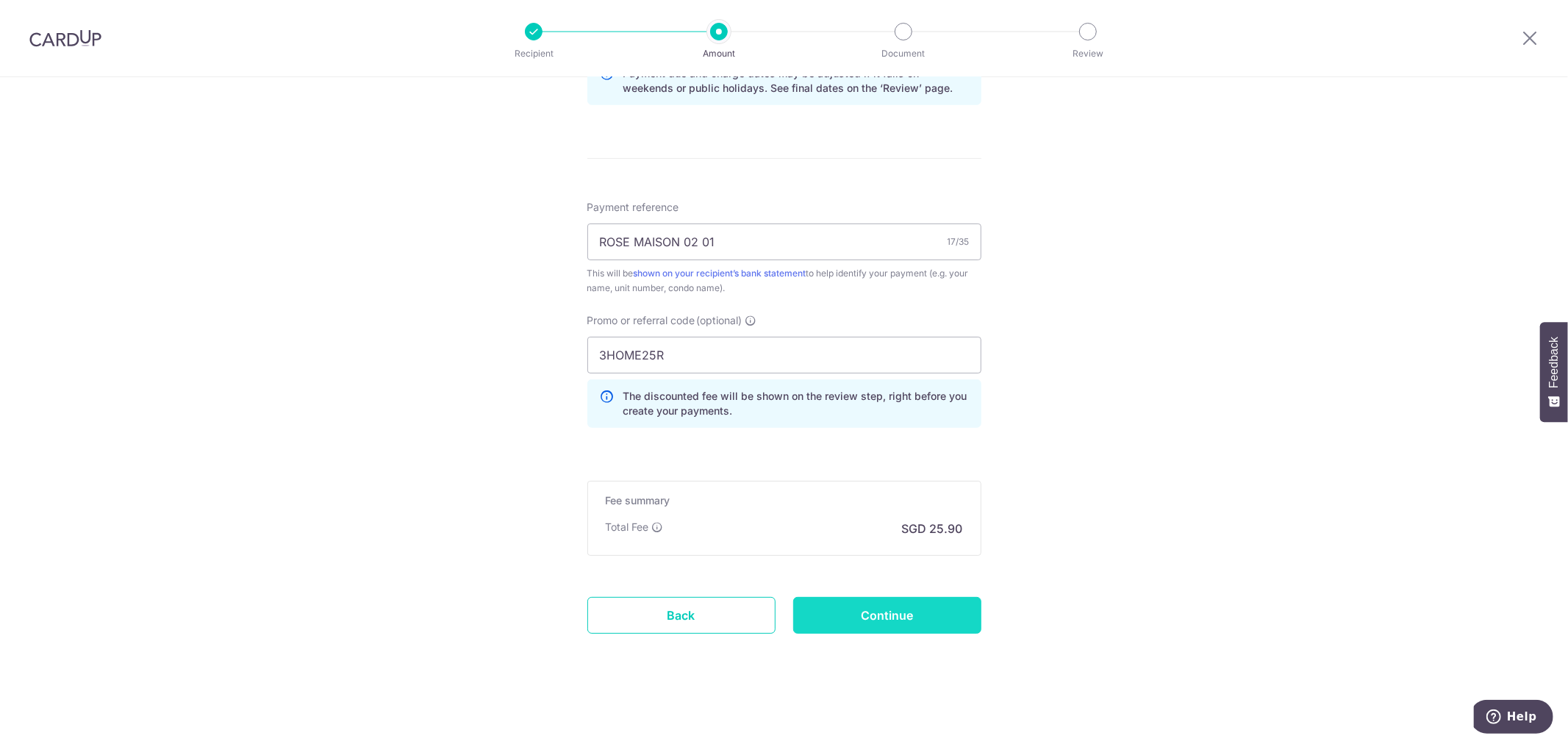
click at [925, 611] on input "Continue" at bounding box center [887, 616] width 188 height 36
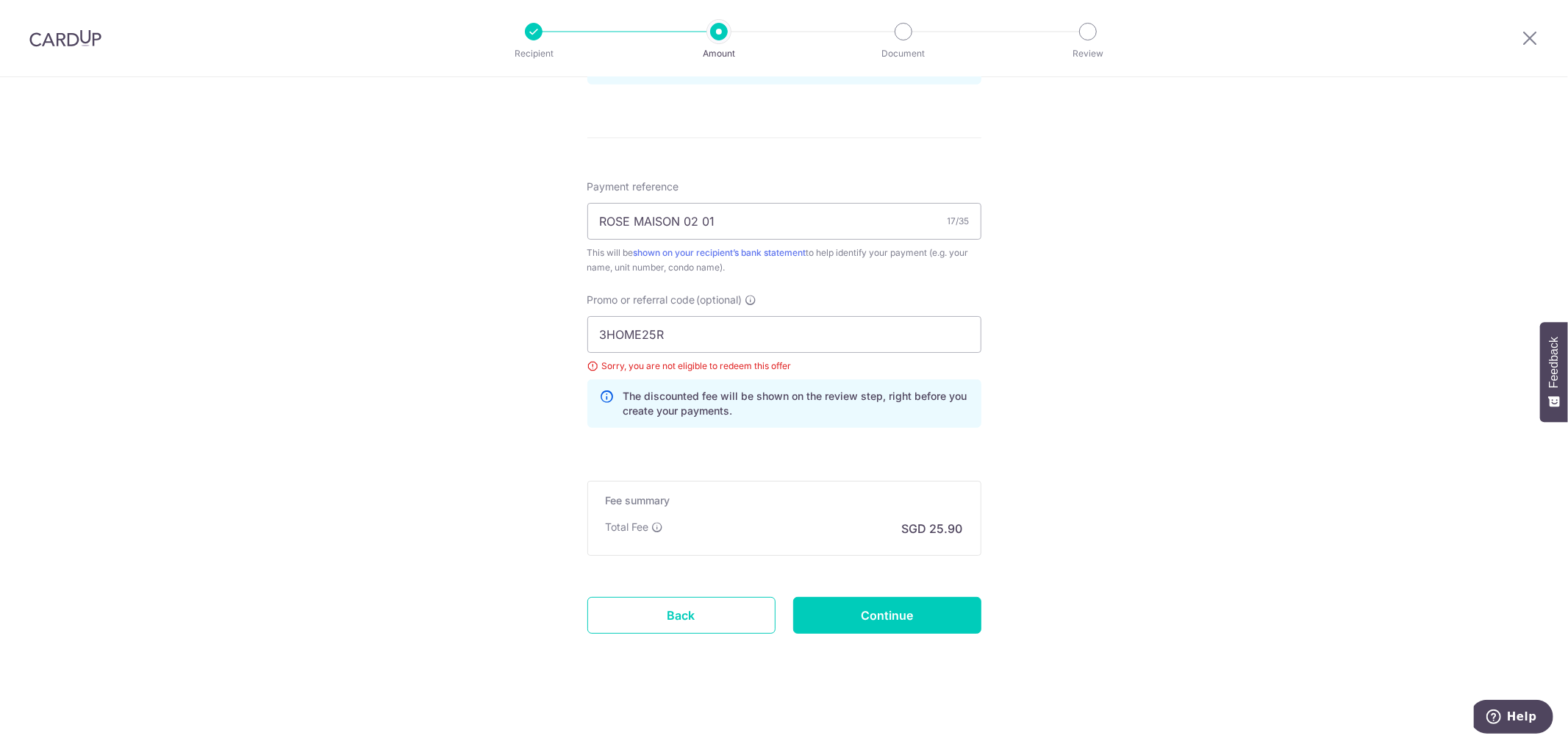
scroll to position [483, 0]
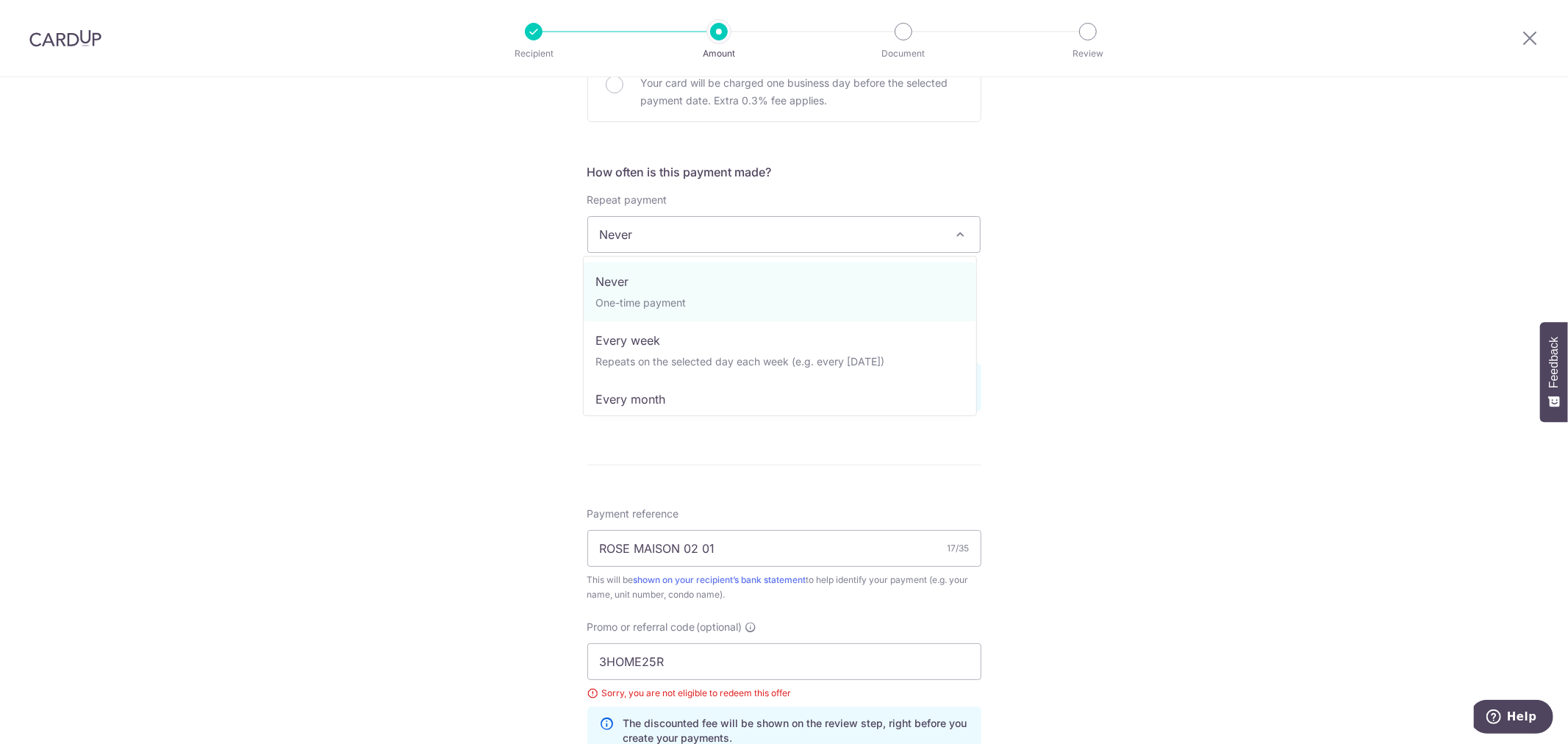
click at [761, 238] on span "Never" at bounding box center [784, 234] width 393 height 36
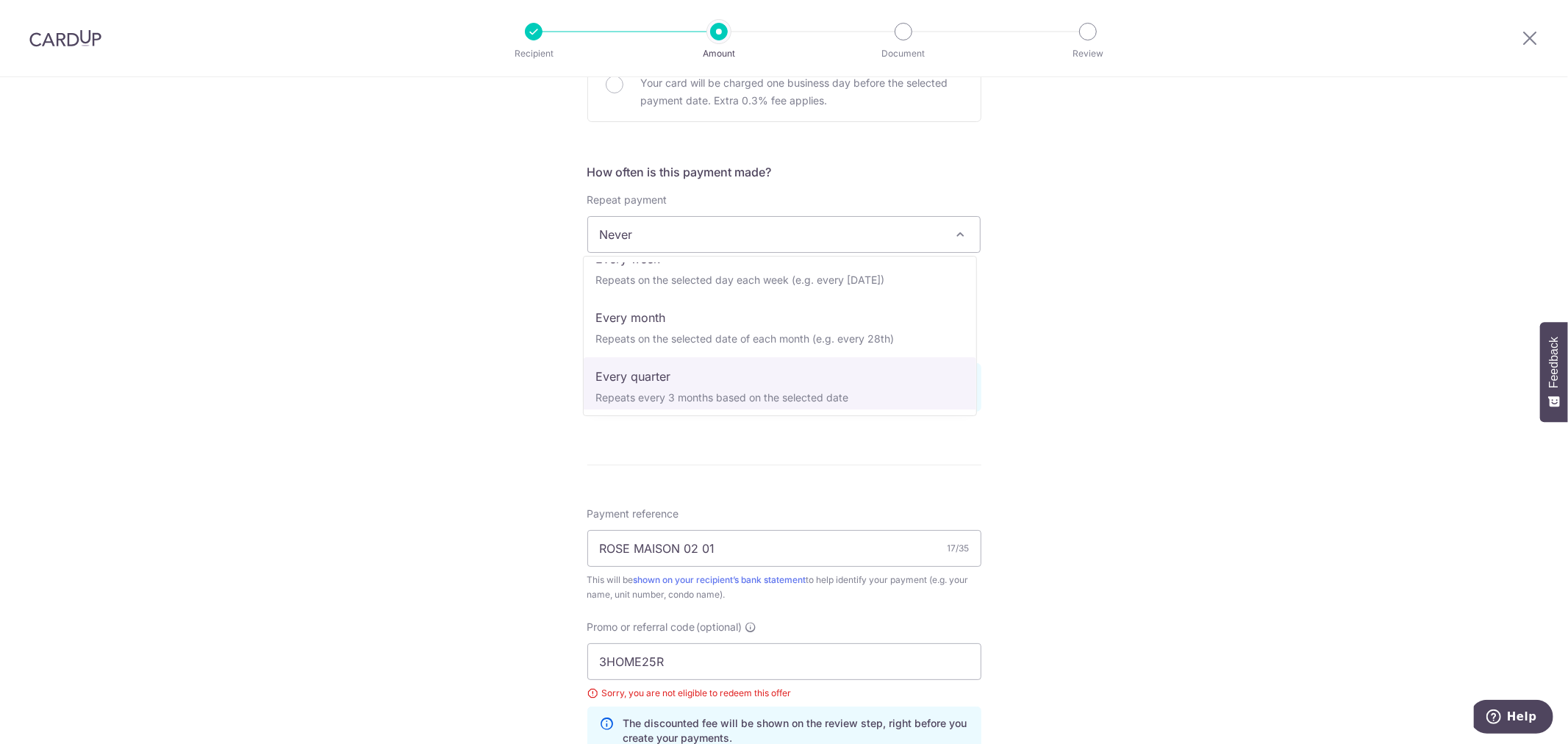
select select "4"
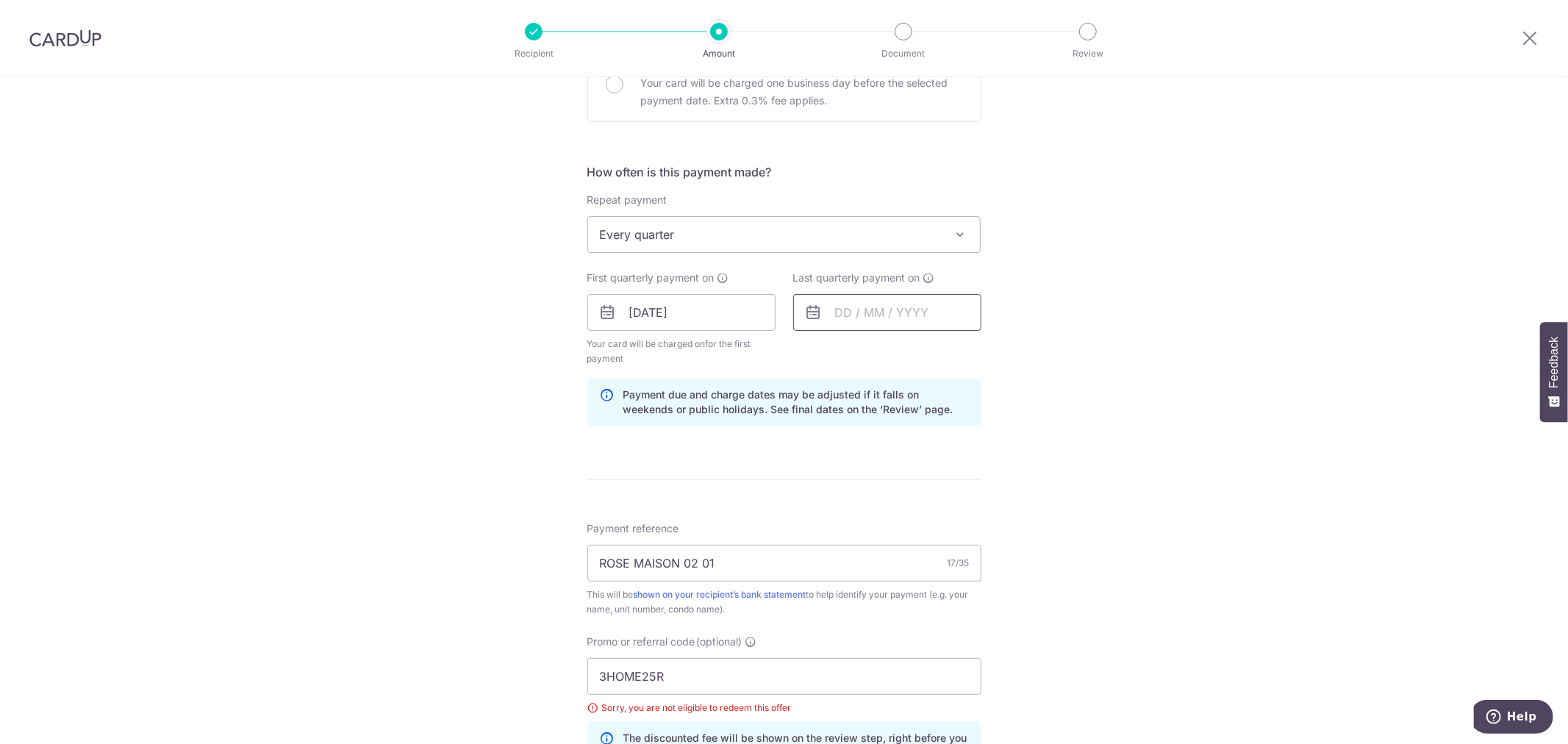
click at [882, 321] on input "text" at bounding box center [887, 312] width 188 height 36
click at [997, 344] on link "Next" at bounding box center [1001, 351] width 17 height 17
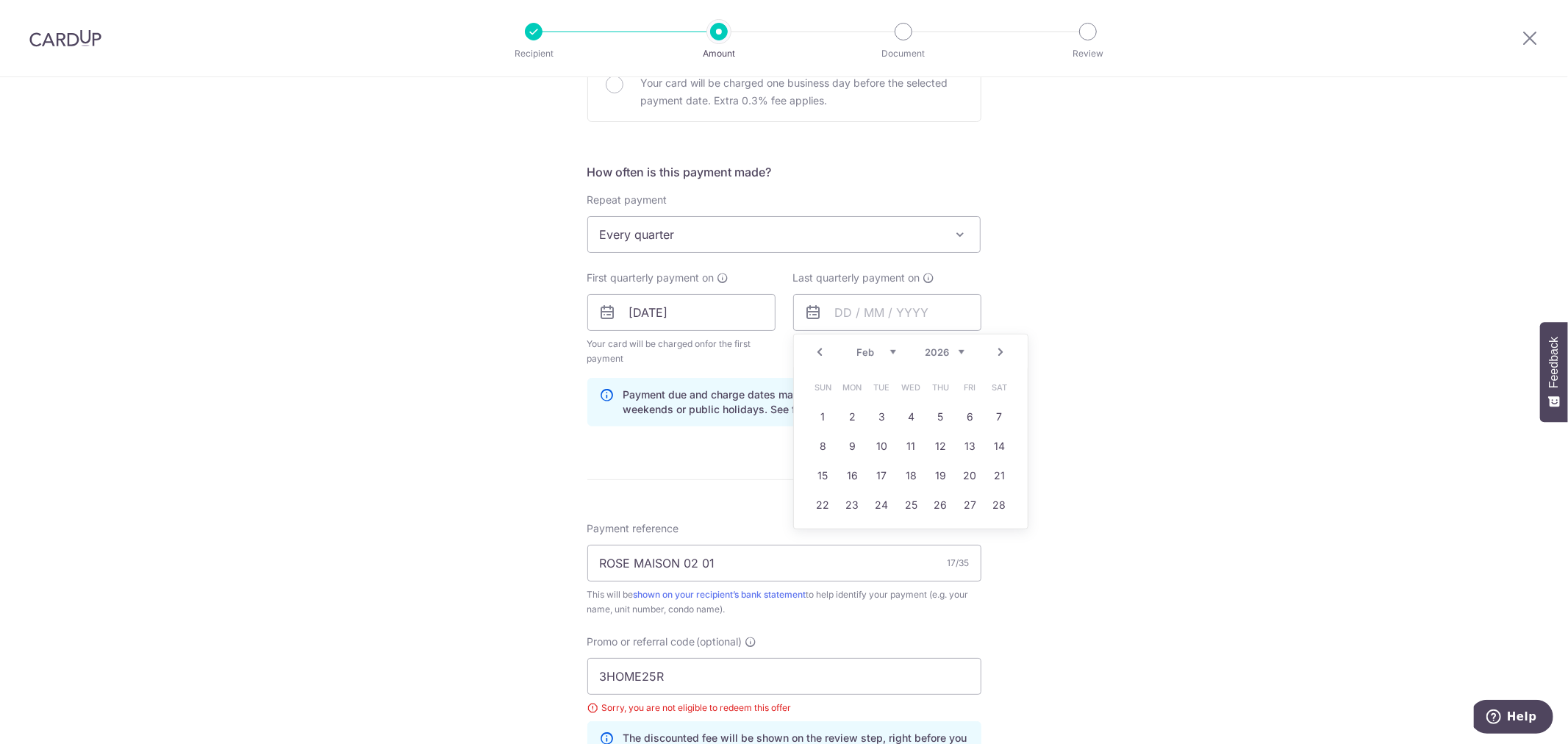
click at [997, 344] on link "Next" at bounding box center [1001, 351] width 17 height 17
click at [880, 442] on link "7" at bounding box center [882, 447] width 23 height 23
type input "07/04/2026"
click at [880, 442] on link "7" at bounding box center [882, 447] width 23 height 23
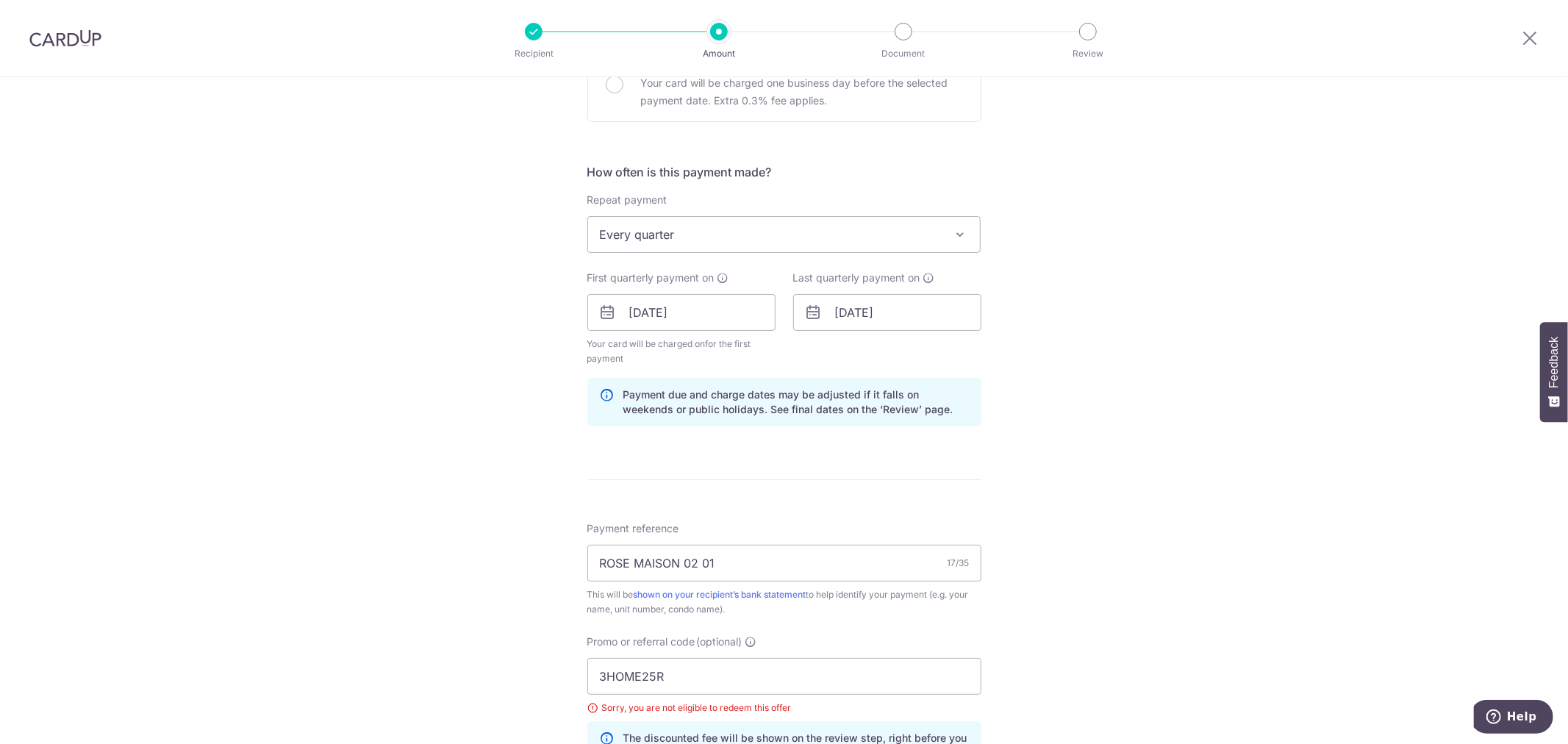
click at [1054, 390] on div "Tell us more about your payment Enter payment amount SGD 996.00 996.00 Select C…" at bounding box center [784, 340] width 1568 height 1492
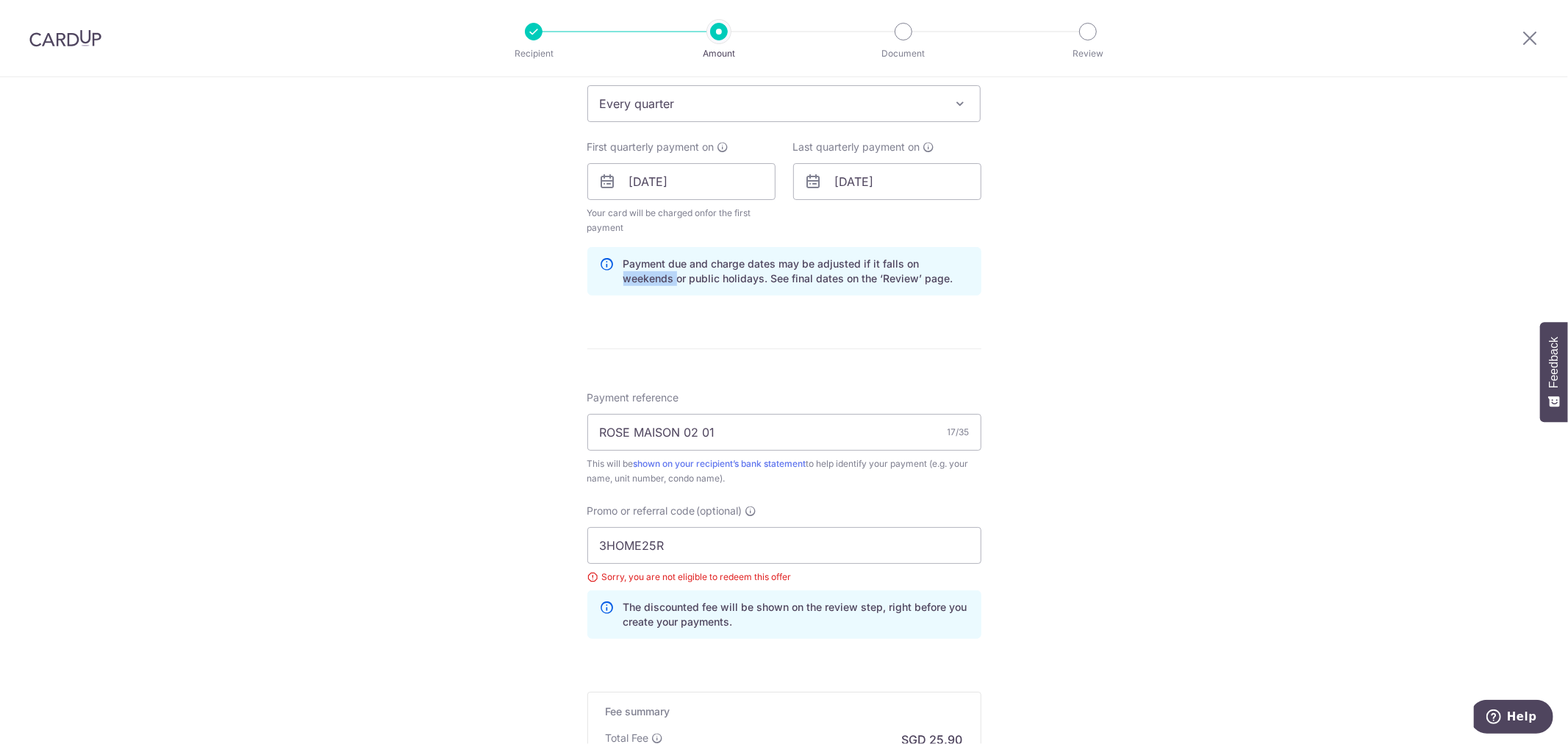
scroll to position [825, 0]
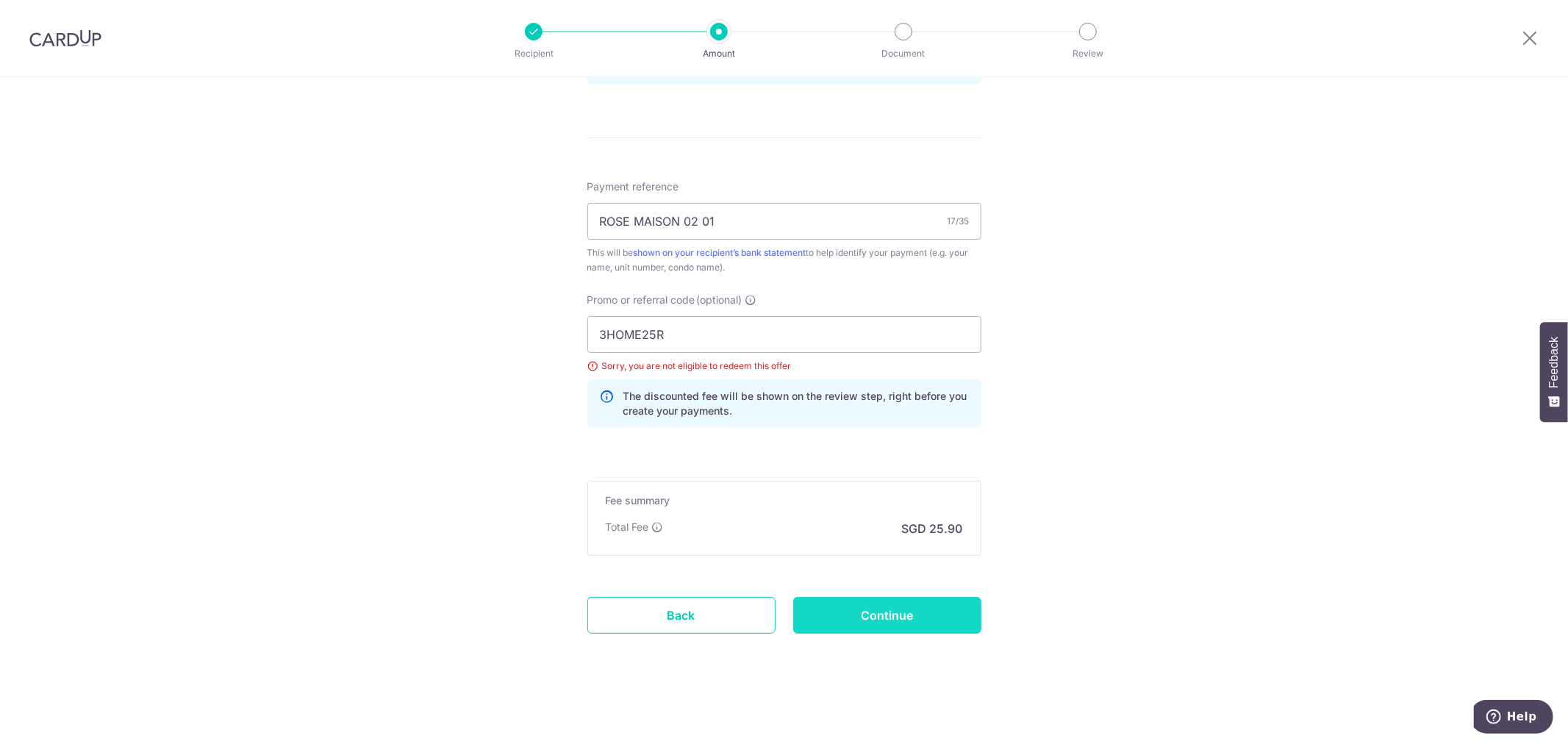
click at [909, 616] on input "Continue" at bounding box center [887, 616] width 188 height 36
click at [909, 616] on div "Continue" at bounding box center [887, 616] width 206 height 36
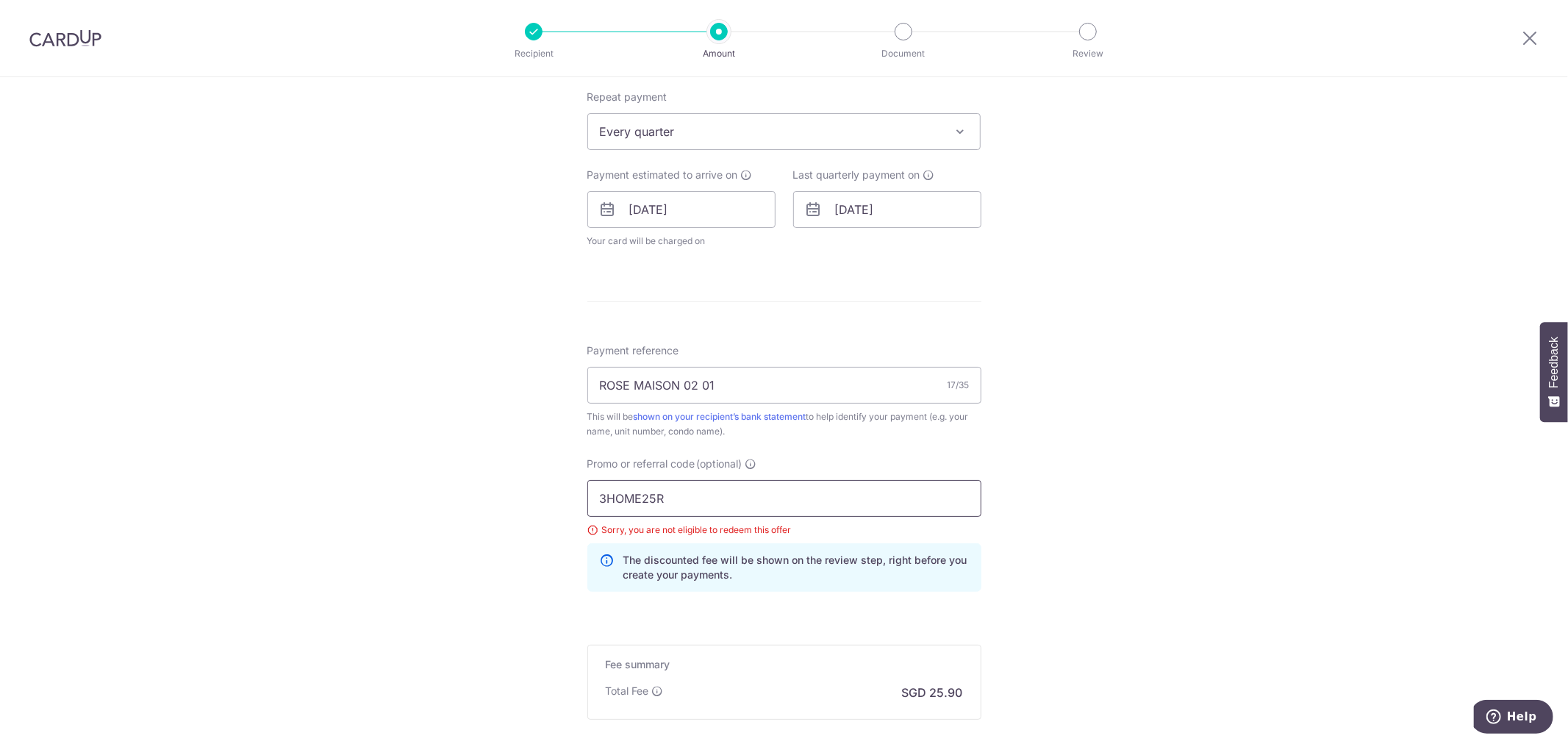
click at [697, 496] on input "3HOME25R" at bounding box center [784, 499] width 394 height 36
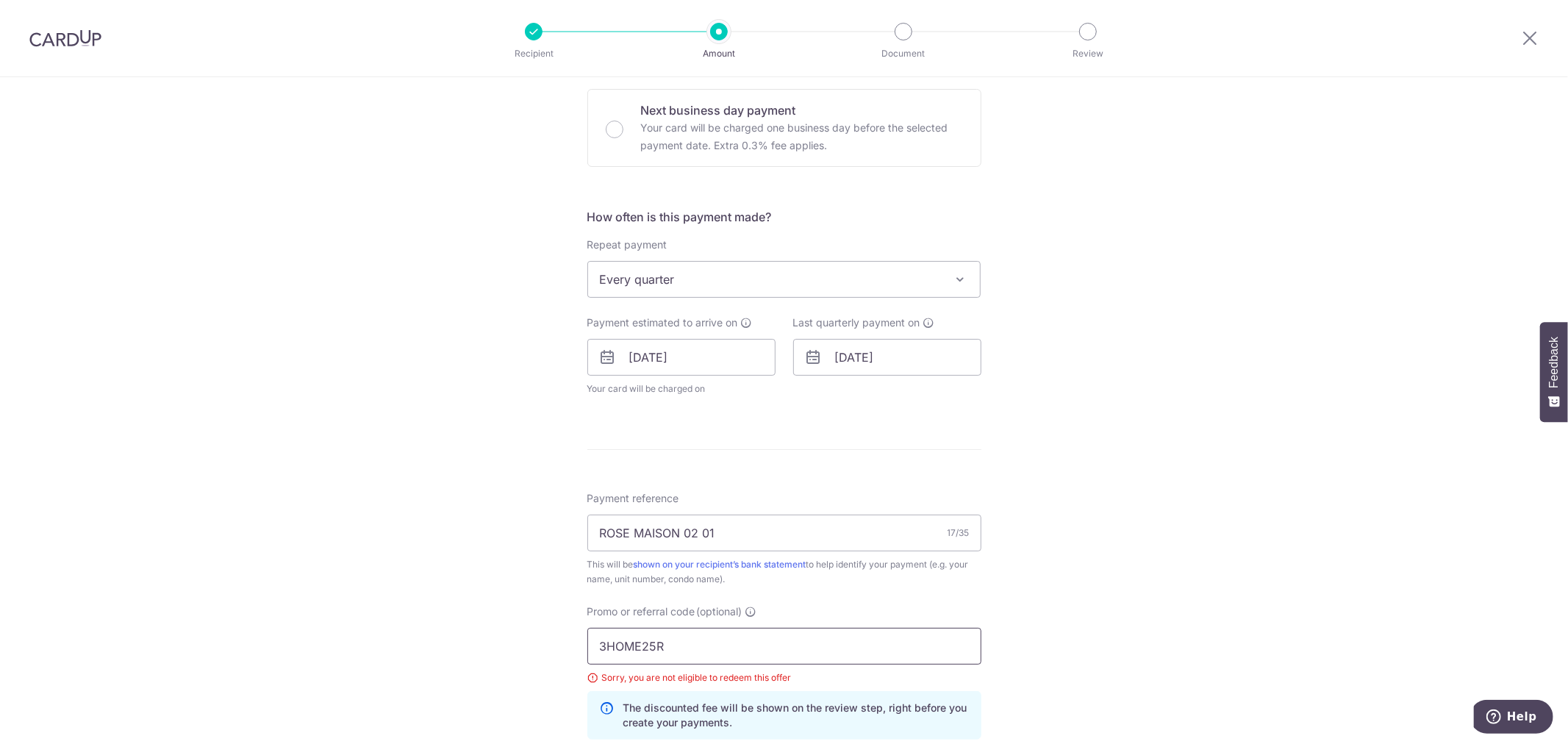
scroll to position [423, 0]
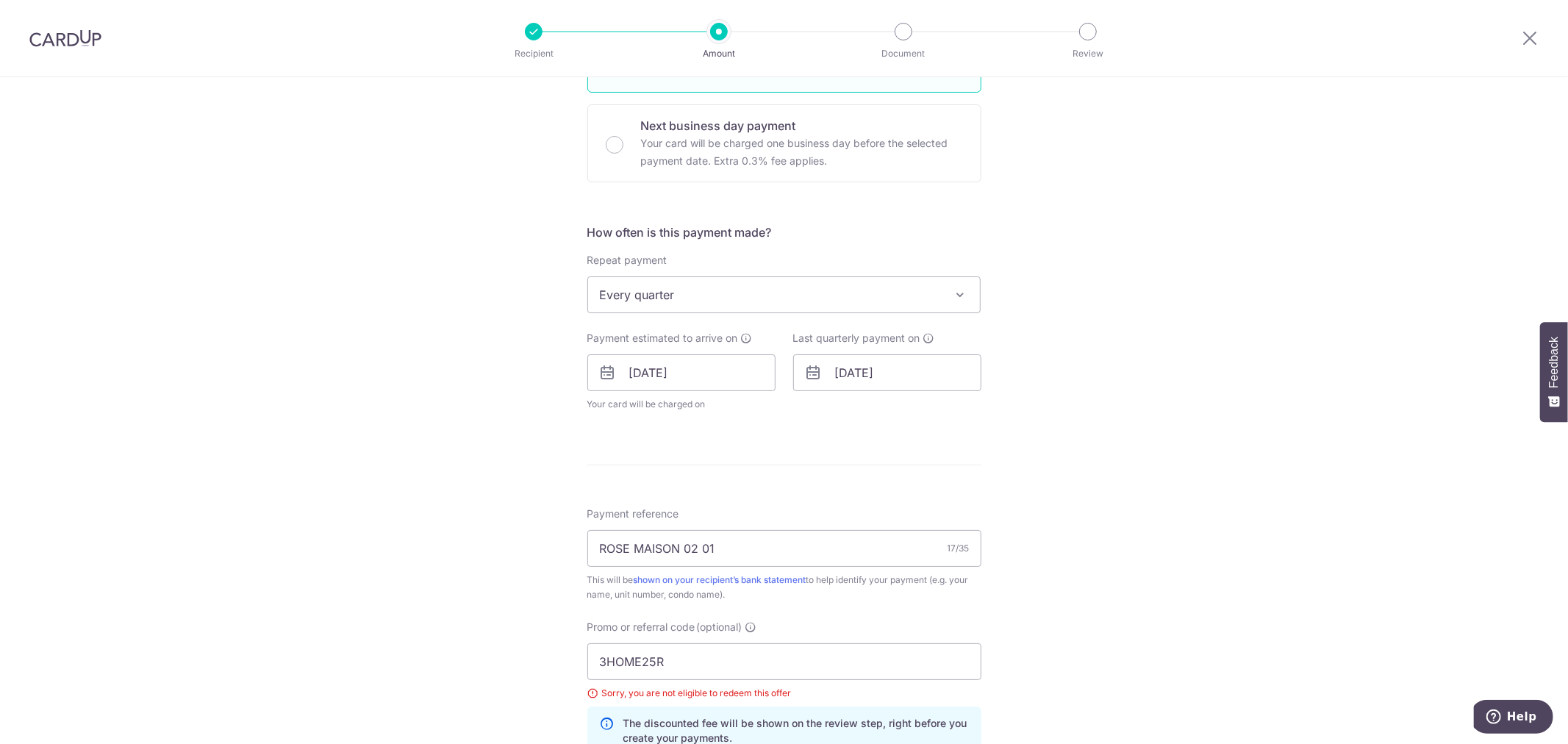
click at [709, 297] on span "Every quarter" at bounding box center [784, 295] width 393 height 36
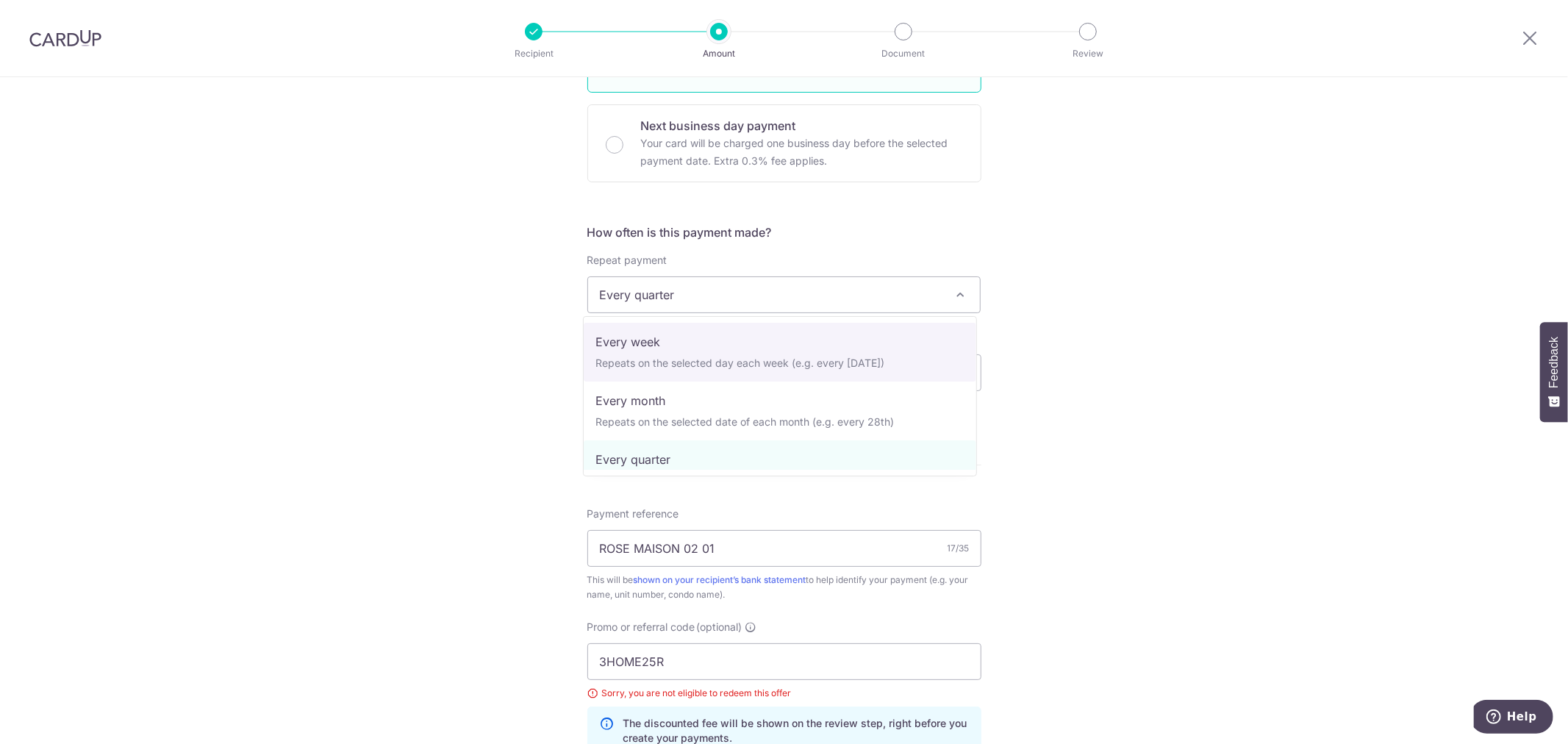
scroll to position [0, 0]
select select "1"
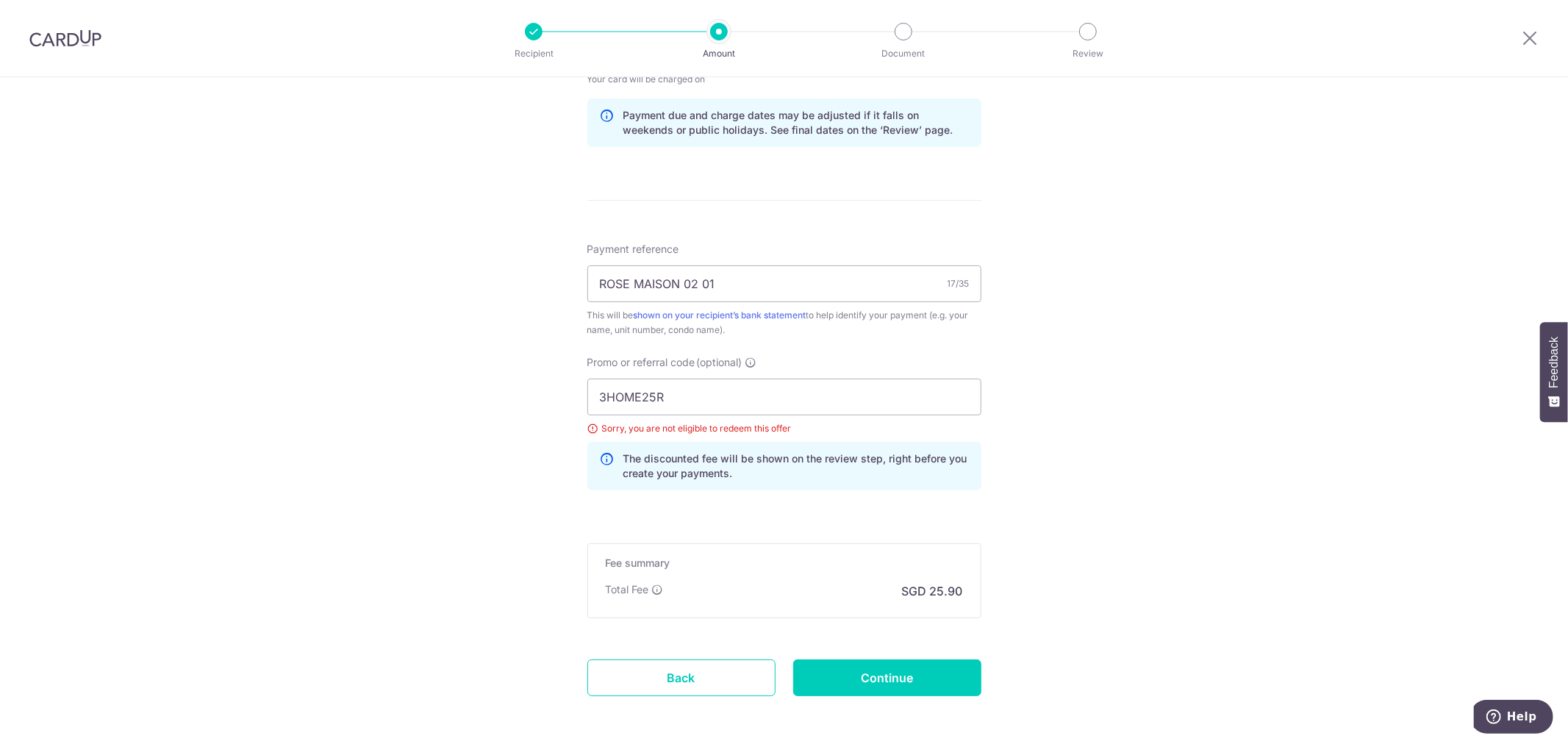
scroll to position [750, 0]
click at [761, 402] on input "3HOME25R" at bounding box center [784, 394] width 394 height 36
paste input "OFF225"
type input "OFF225"
click at [892, 675] on input "Continue" at bounding box center [887, 675] width 188 height 36
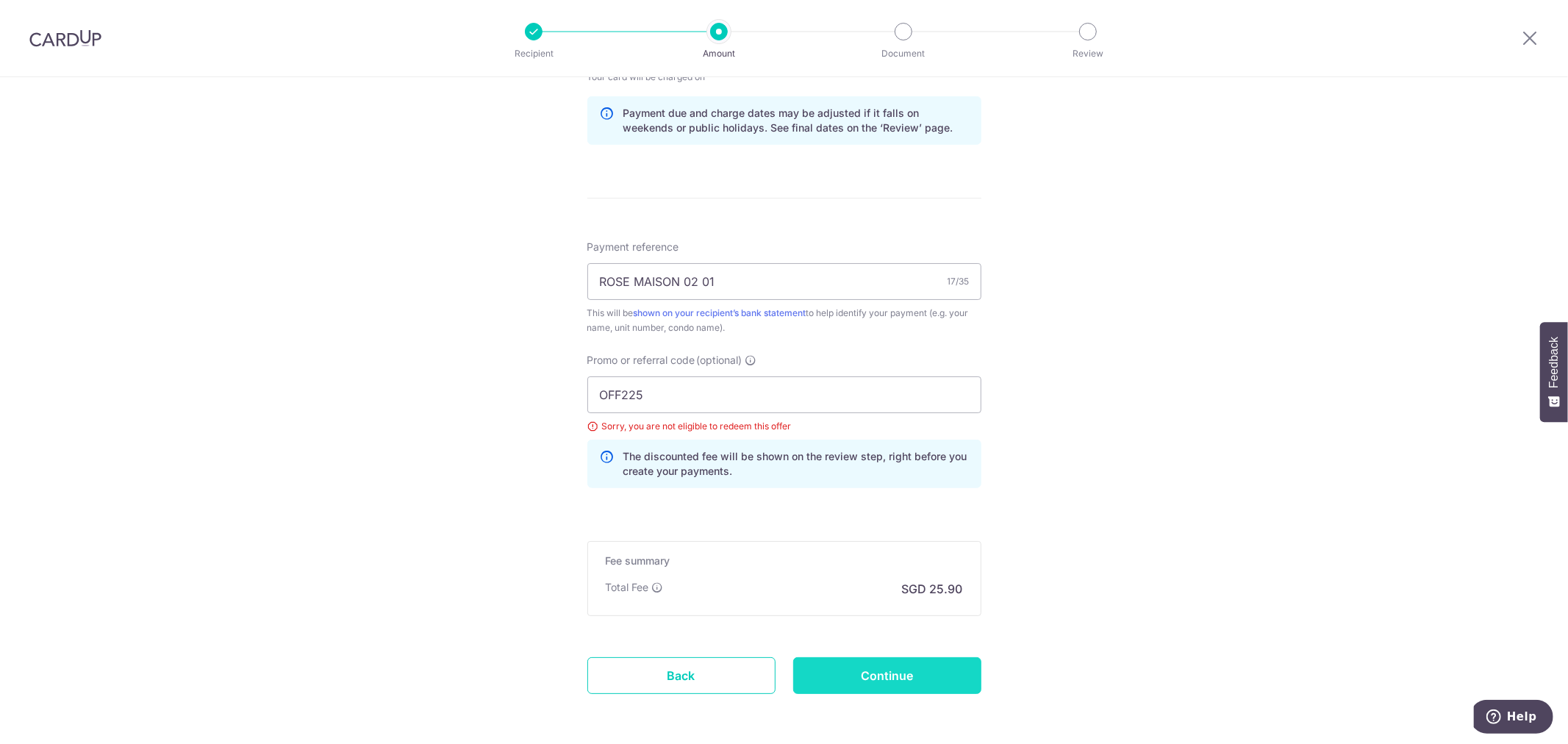
click at [892, 675] on div "Continue" at bounding box center [887, 675] width 206 height 36
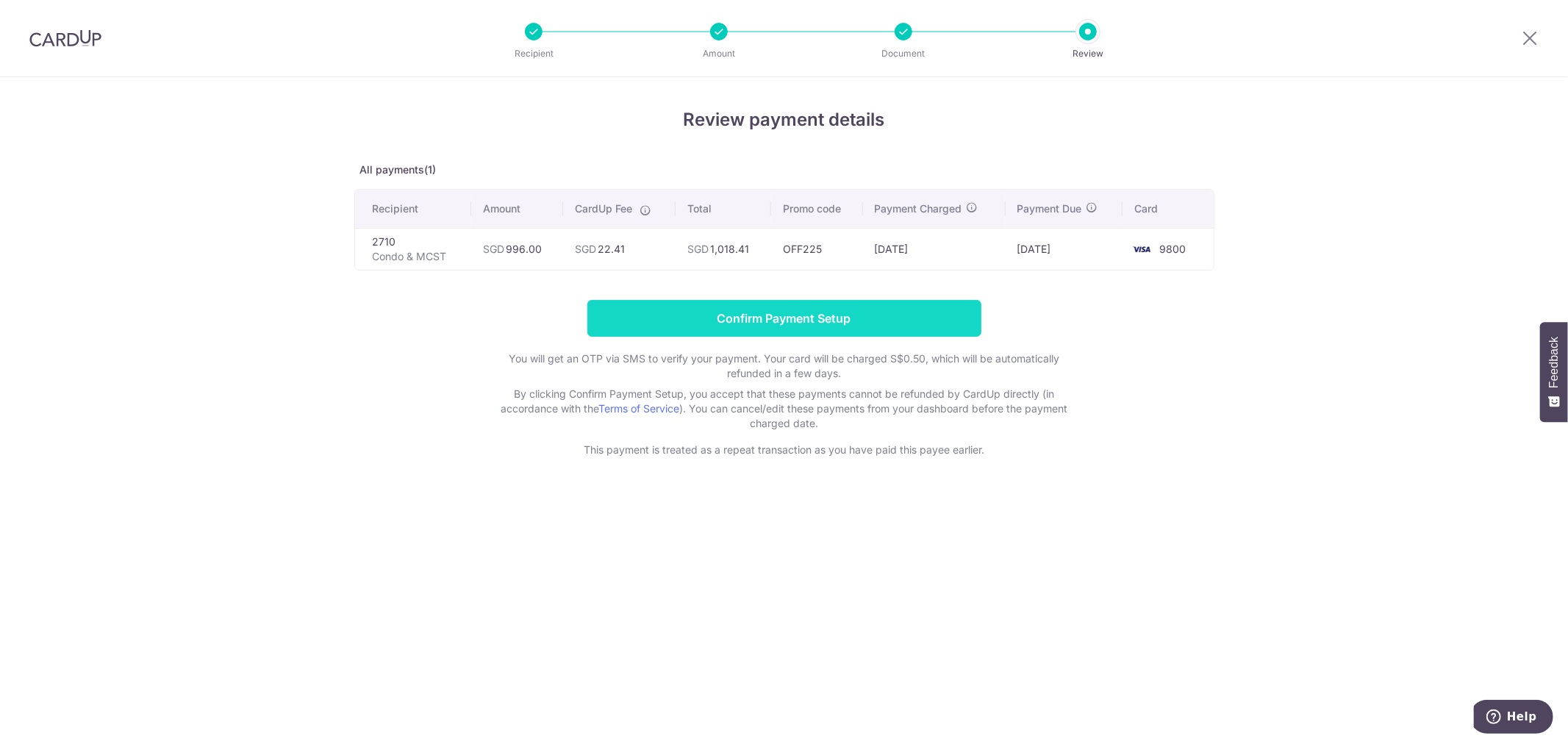
click at [808, 321] on input "Confirm Payment Setup" at bounding box center [784, 318] width 394 height 36
